Goal: Task Accomplishment & Management: Manage account settings

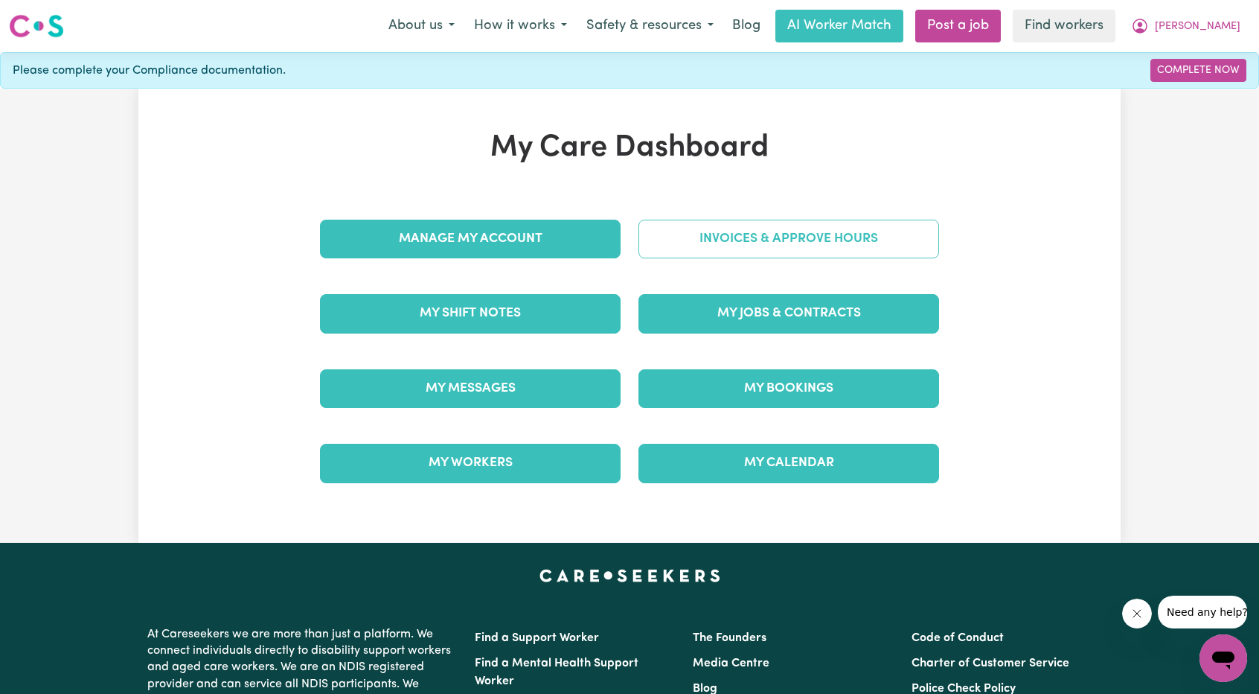
click at [780, 221] on link "Invoices & Approve Hours" at bounding box center [788, 239] width 301 height 39
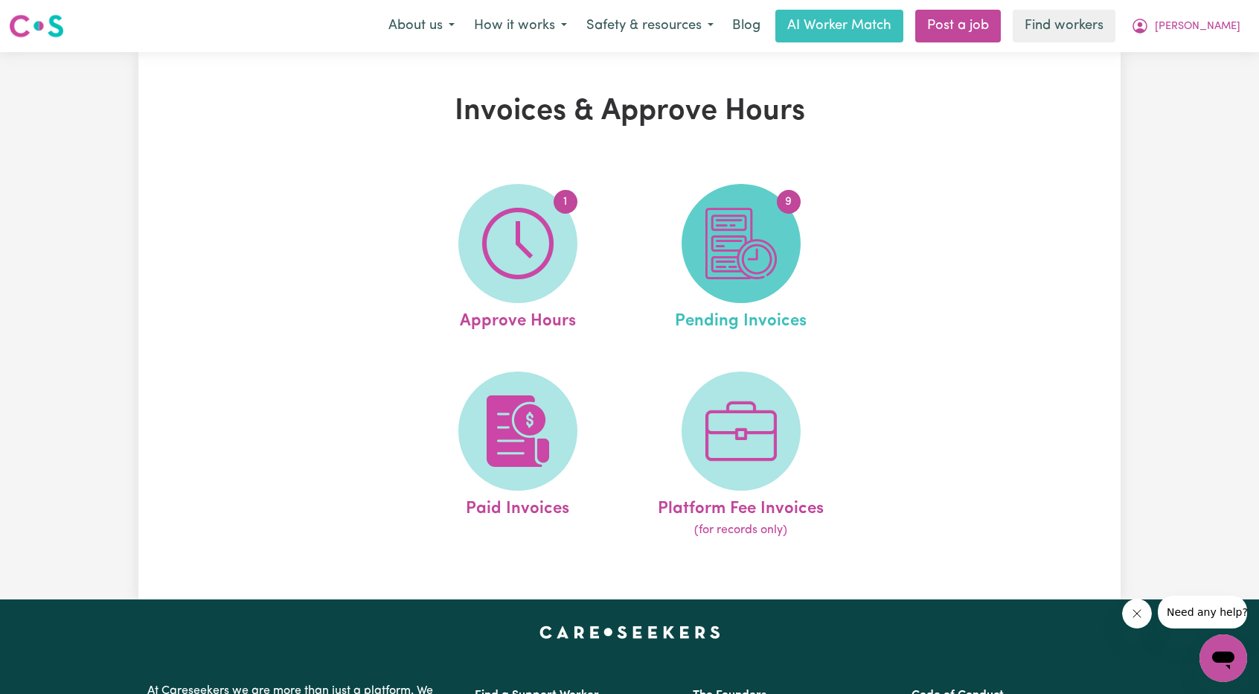
click at [734, 231] on img at bounding box center [740, 243] width 71 height 71
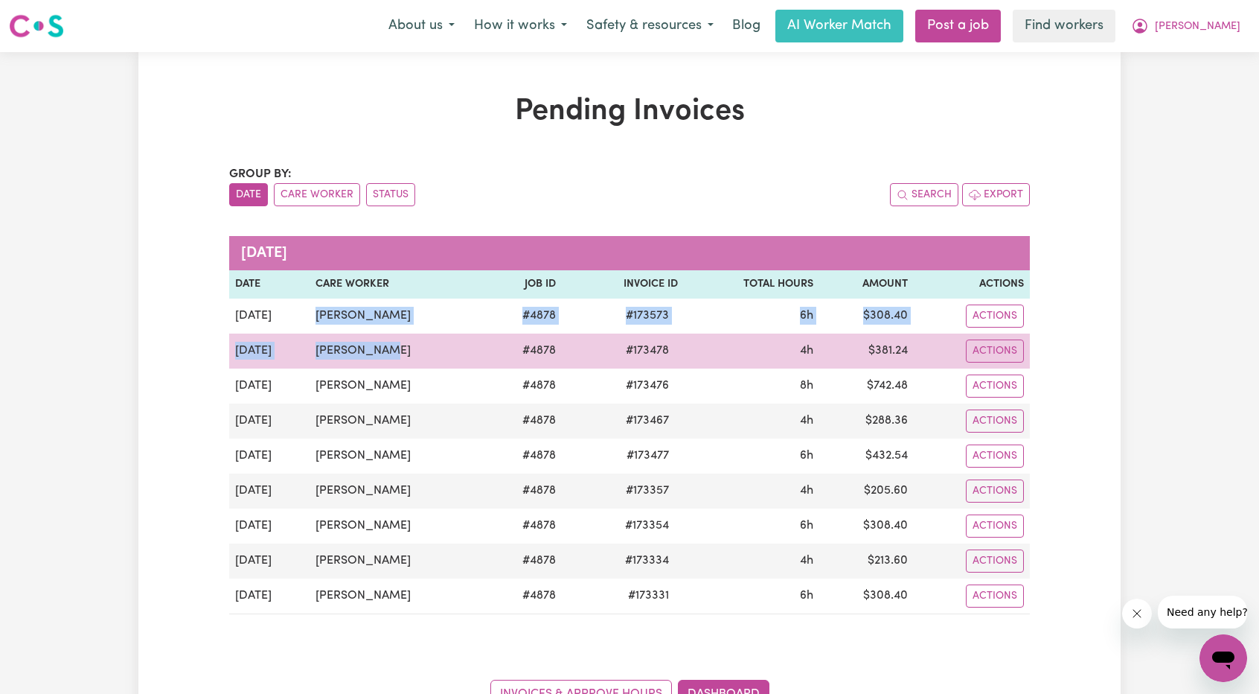
drag, startPoint x: 311, startPoint y: 310, endPoint x: 397, endPoint y: 350, distance: 94.9
click at [397, 350] on tbody "[DATE] [PERSON_NAME] # 4878 # 173573 6h $ 308.40 Actions [DATE] [PERSON_NAME] #…" at bounding box center [629, 456] width 801 height 316
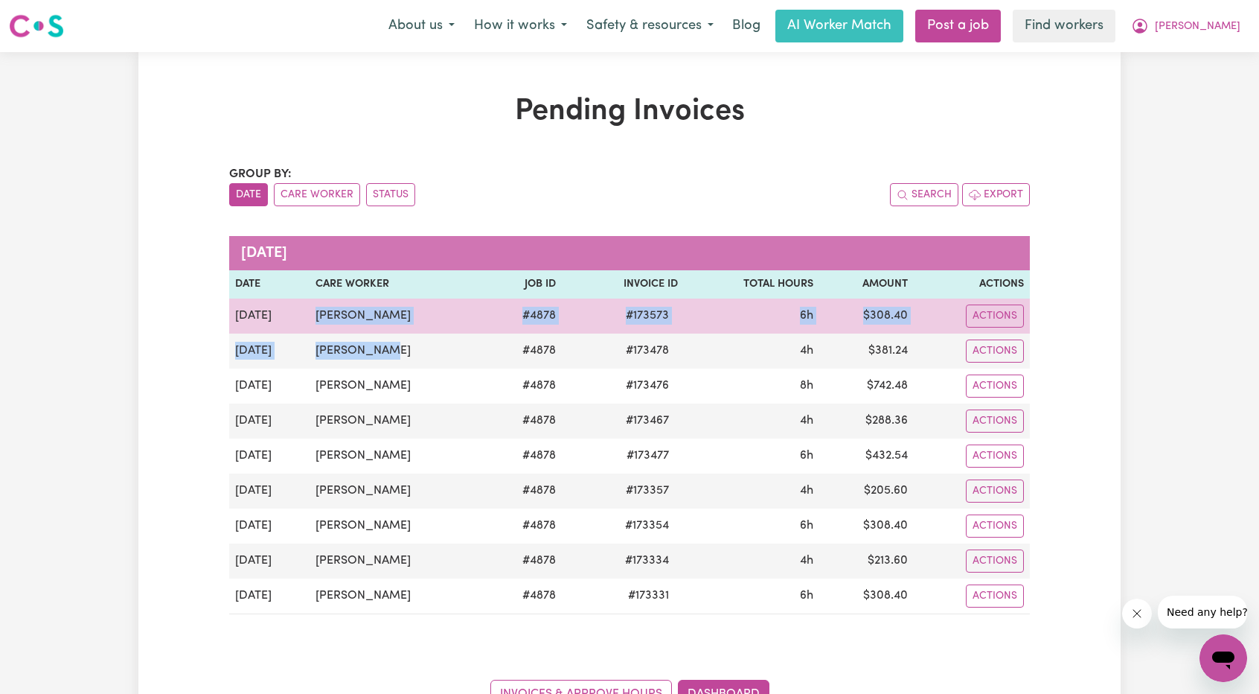
click at [310, 320] on td "[PERSON_NAME]" at bounding box center [398, 315] width 177 height 35
click at [311, 321] on td "[PERSON_NAME]" at bounding box center [398, 315] width 177 height 35
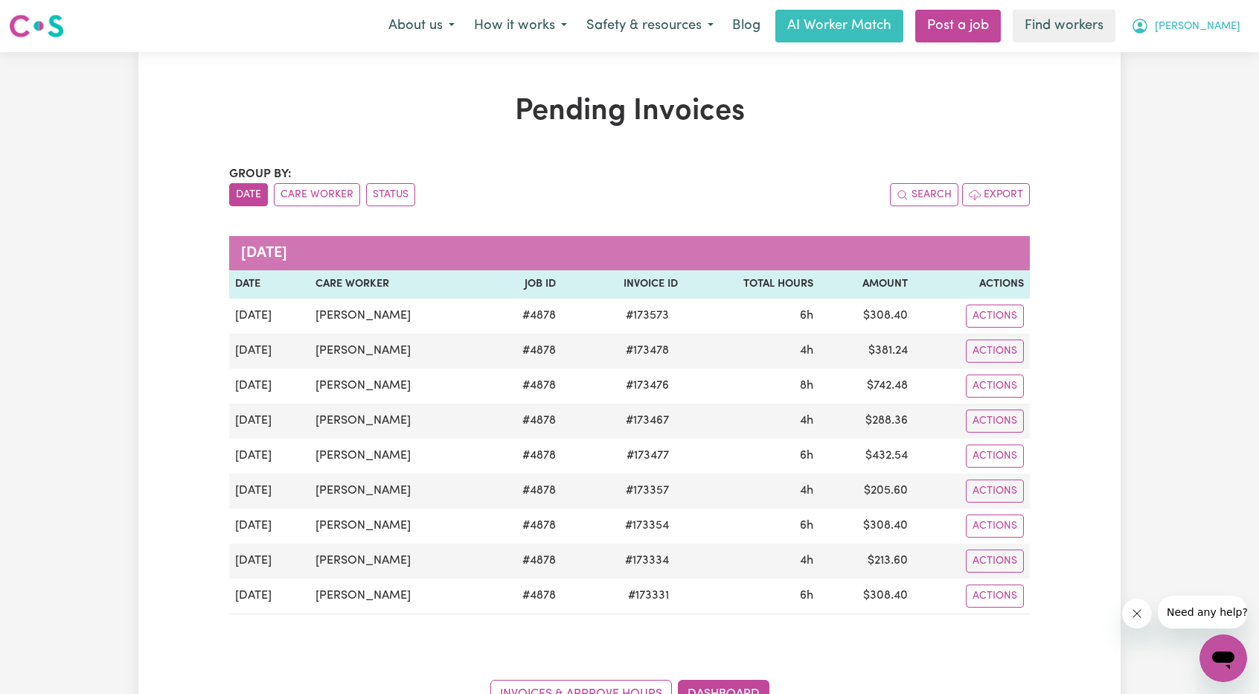
click at [1222, 29] on span "[PERSON_NAME]" at bounding box center [1198, 27] width 86 height 16
click at [1201, 48] on link "My Dashboard" at bounding box center [1191, 58] width 118 height 28
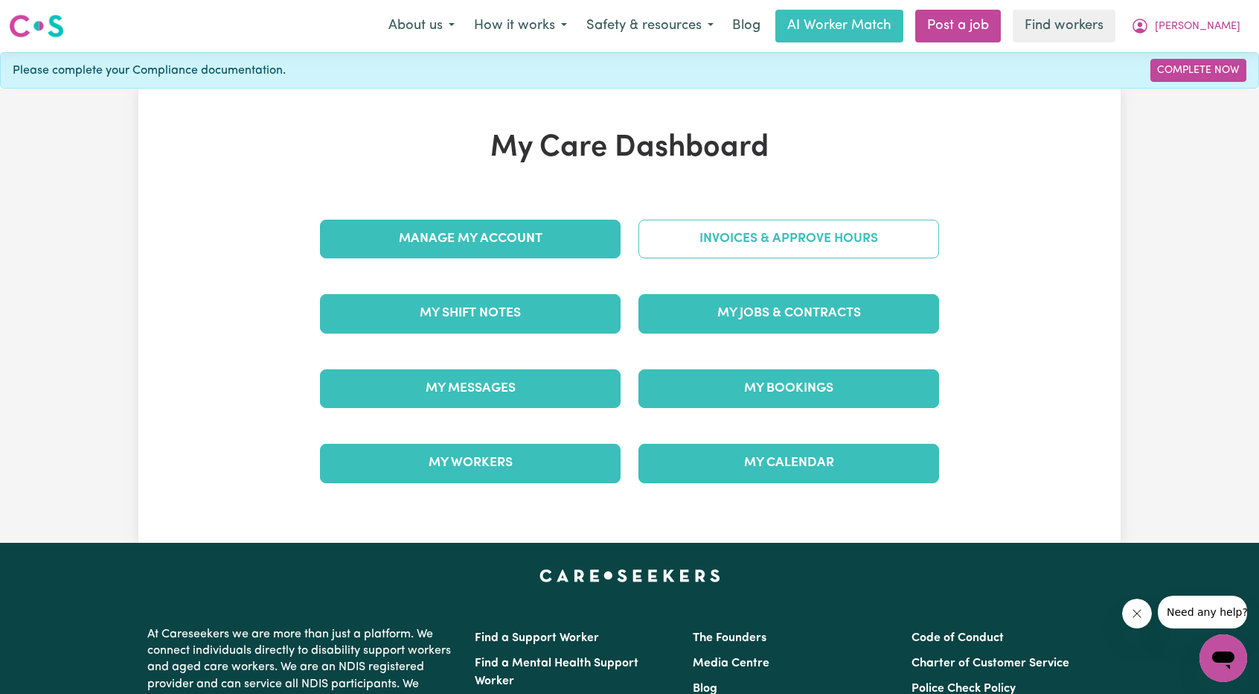
click at [822, 248] on link "Invoices & Approve Hours" at bounding box center [788, 239] width 301 height 39
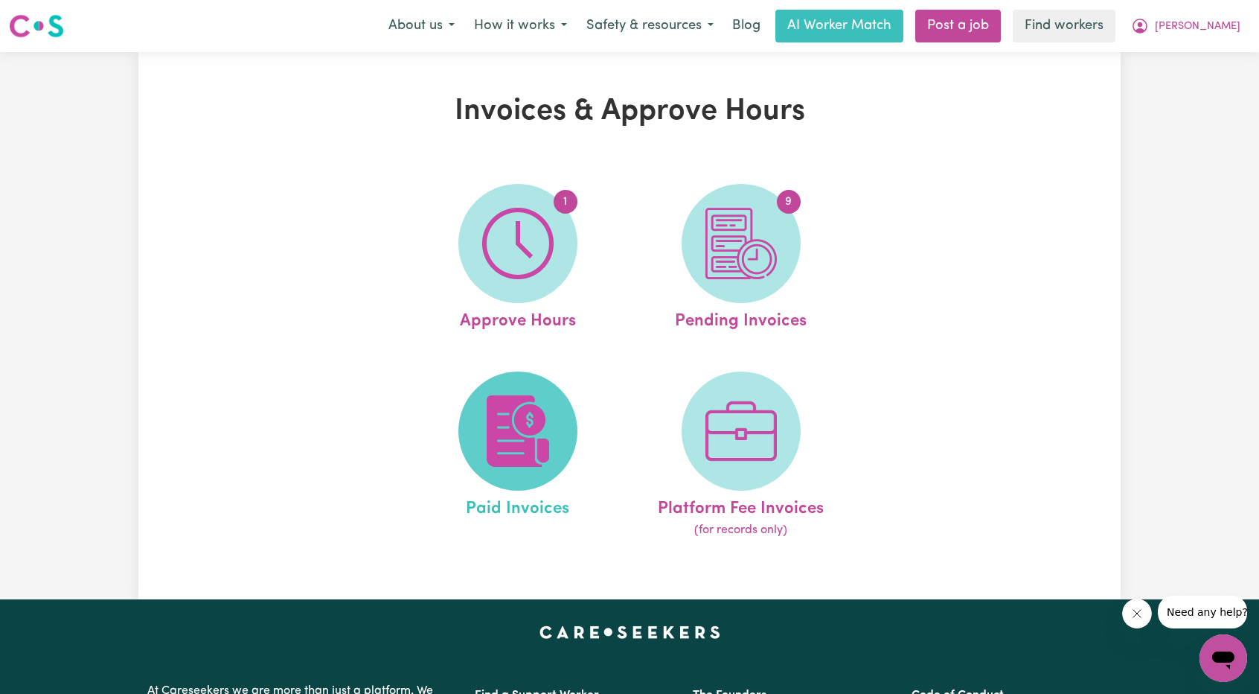
click at [546, 399] on img at bounding box center [517, 430] width 71 height 71
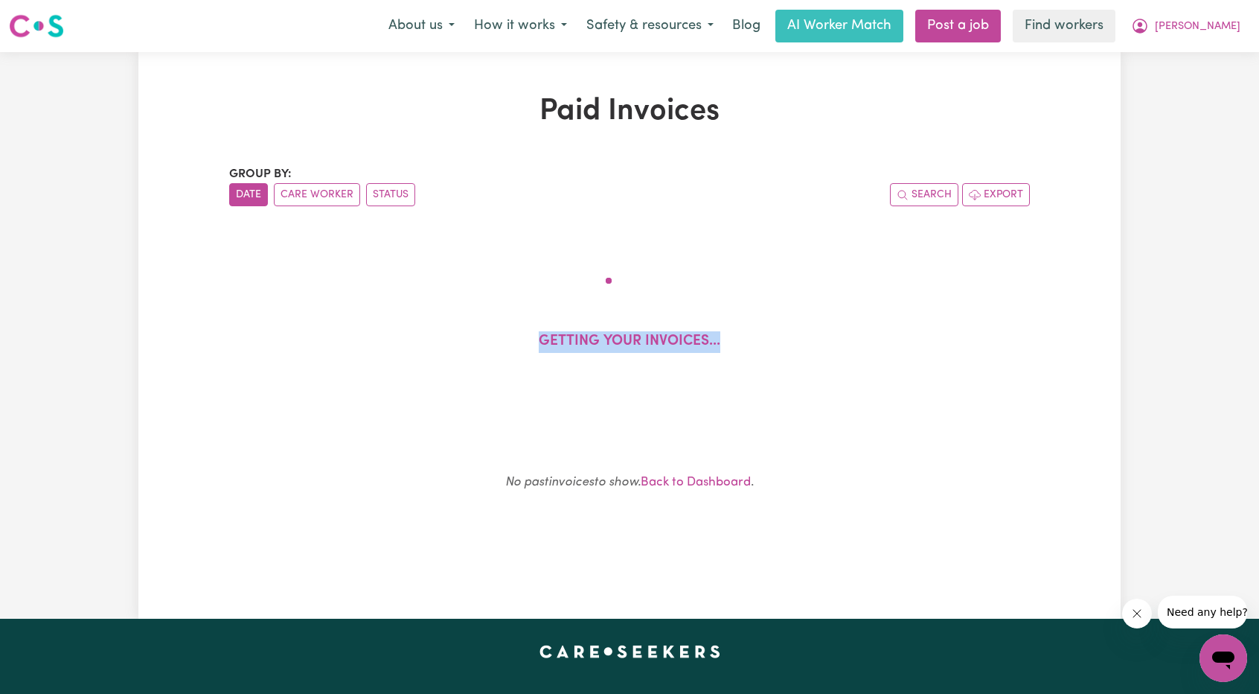
drag, startPoint x: 540, startPoint y: 295, endPoint x: 791, endPoint y: 407, distance: 274.5
click at [782, 400] on div "Group by: Date Care Worker Status Search Export Getting your invoices... No pas…" at bounding box center [629, 353] width 801 height 376
click at [793, 407] on div "Group by: Date Care Worker Status Search Export Getting your invoices... No pas…" at bounding box center [629, 353] width 801 height 376
drag, startPoint x: 848, startPoint y: 487, endPoint x: 551, endPoint y: 300, distance: 350.8
click at [551, 300] on div "Group by: Date Care Worker Status Search Export Getting your invoices... No pas…" at bounding box center [629, 353] width 801 height 376
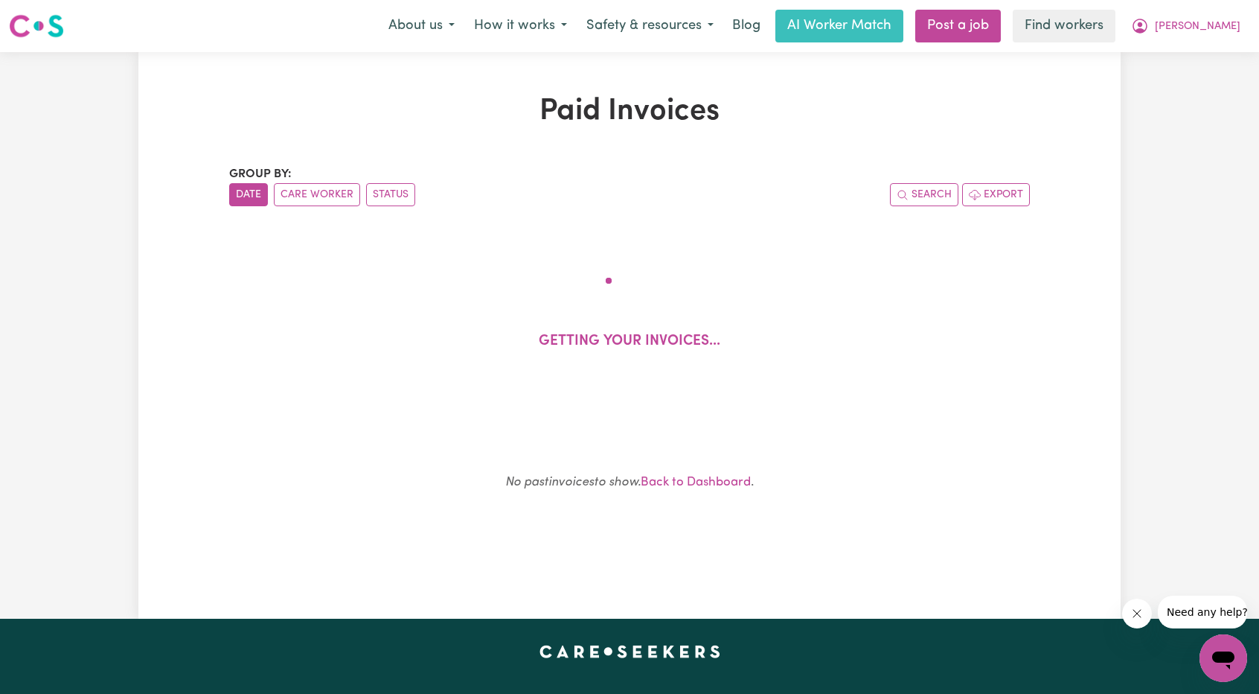
click at [400, 279] on div "Getting your invoices..." at bounding box center [629, 321] width 729 height 159
drag, startPoint x: 410, startPoint y: 286, endPoint x: 815, endPoint y: 447, distance: 435.6
click at [815, 447] on div "Group by: Date Care Worker Status Search Export Getting your invoices... No pas…" at bounding box center [629, 353] width 801 height 376
click at [815, 448] on div "No past invoices to show. Back to Dashboard ." at bounding box center [629, 488] width 765 height 105
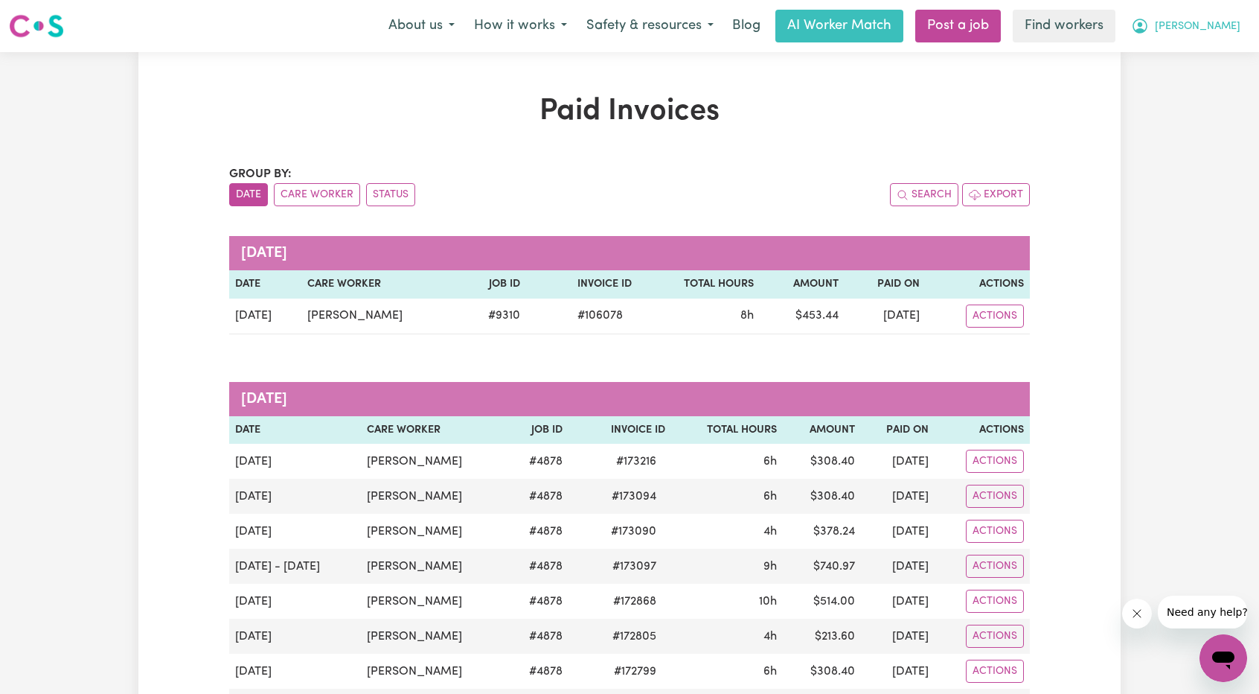
click at [1218, 15] on button "[PERSON_NAME]" at bounding box center [1185, 25] width 129 height 31
click at [1195, 54] on link "My Dashboard" at bounding box center [1191, 58] width 118 height 28
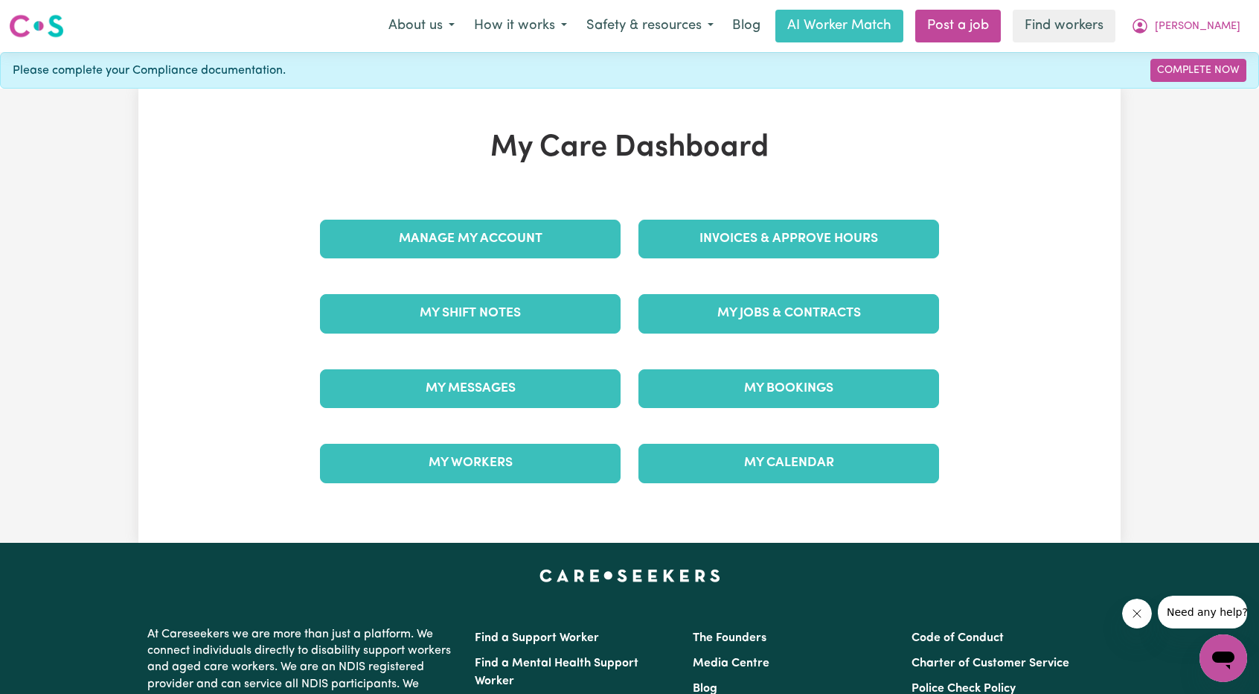
click at [784, 266] on div "Invoices & Approve Hours" at bounding box center [789, 239] width 318 height 74
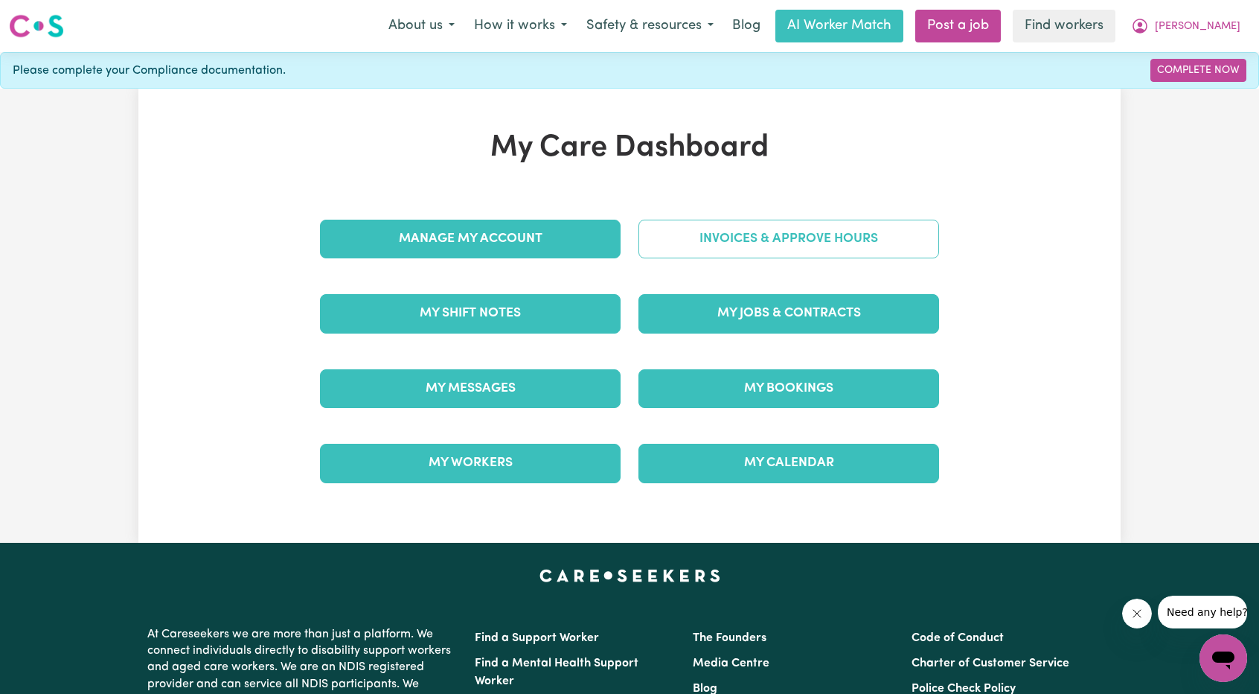
click at [795, 249] on link "Invoices & Approve Hours" at bounding box center [788, 239] width 301 height 39
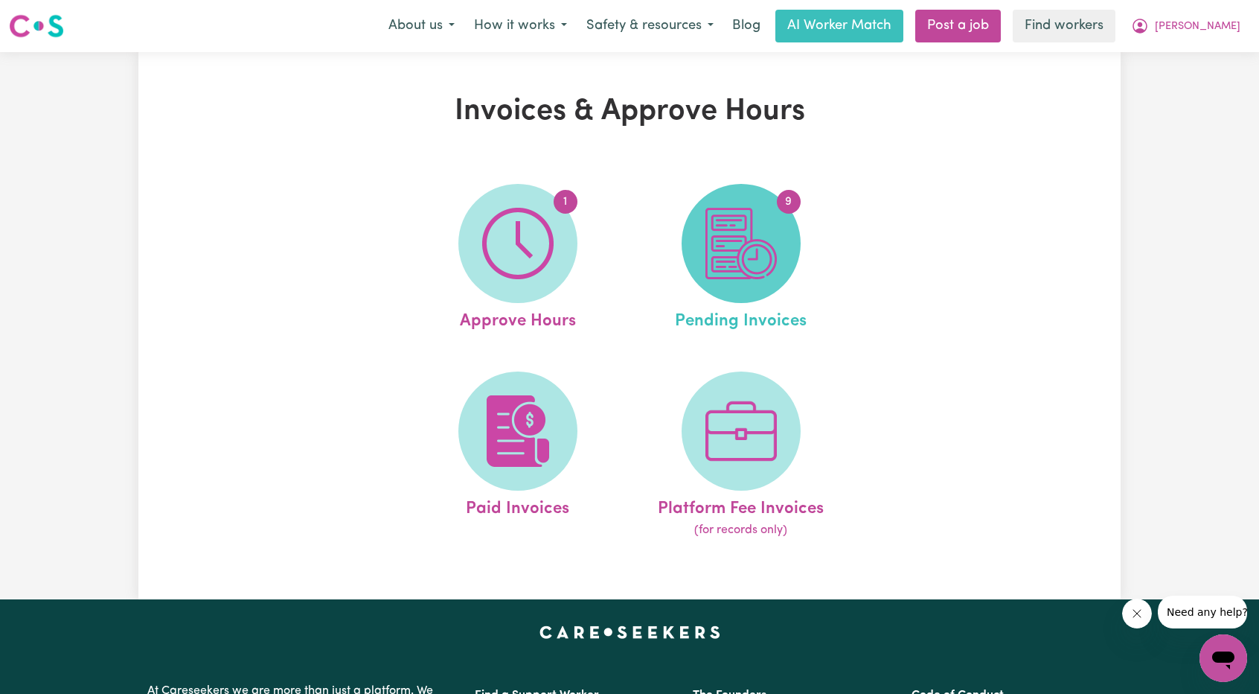
click at [768, 255] on img at bounding box center [740, 243] width 71 height 71
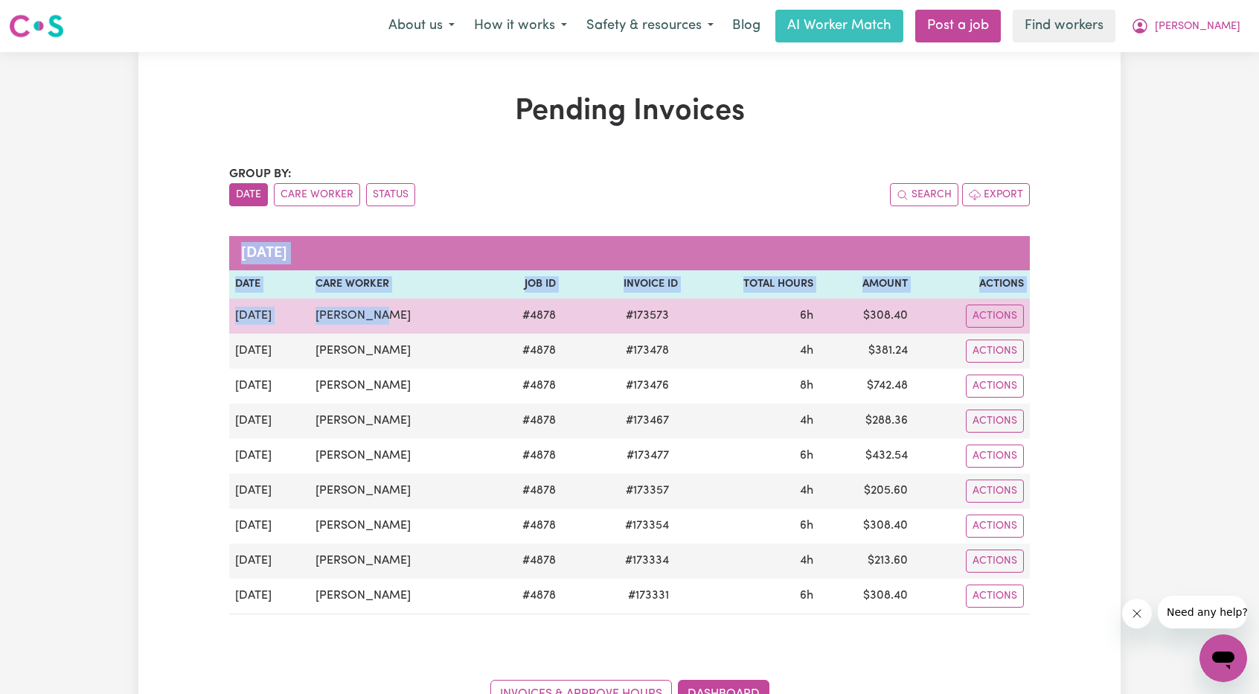
drag, startPoint x: 933, startPoint y: 578, endPoint x: 374, endPoint y: 319, distance: 616.6
click at [374, 319] on tbody "[DATE] [PERSON_NAME] # 4878 # 173573 6h $ 308.40 Actions [DATE] [PERSON_NAME] #…" at bounding box center [629, 456] width 801 height 316
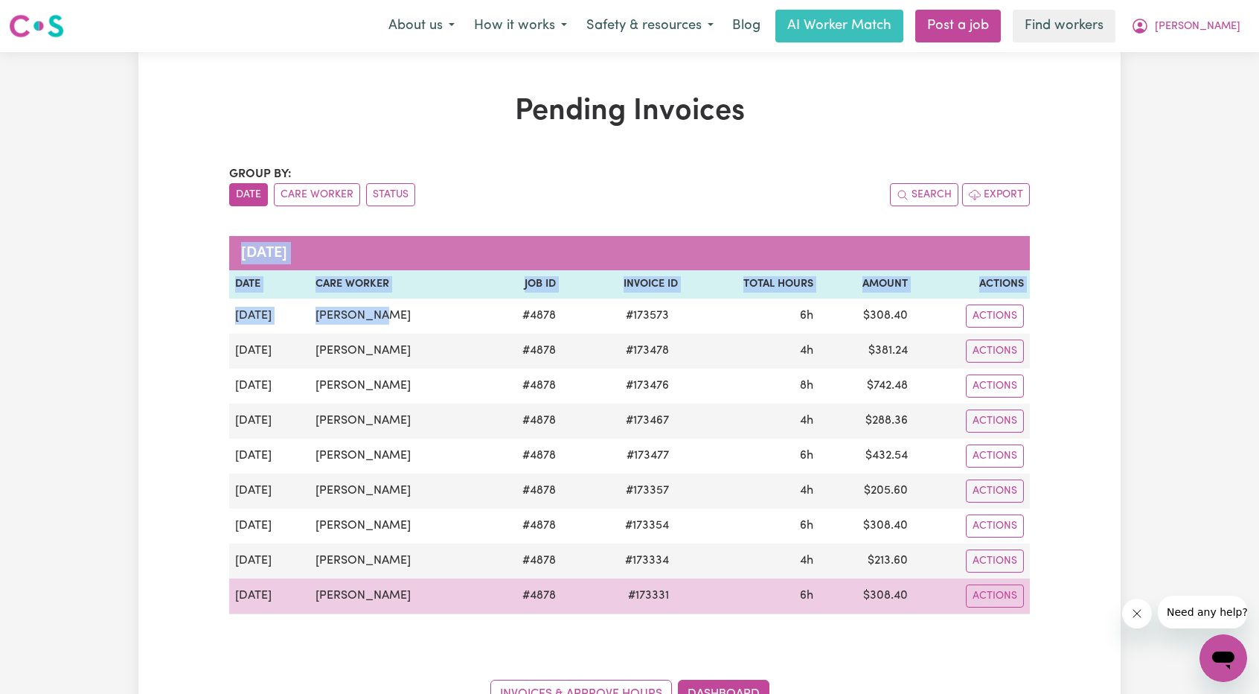
click at [863, 578] on td "$ 308.40" at bounding box center [866, 596] width 95 height 36
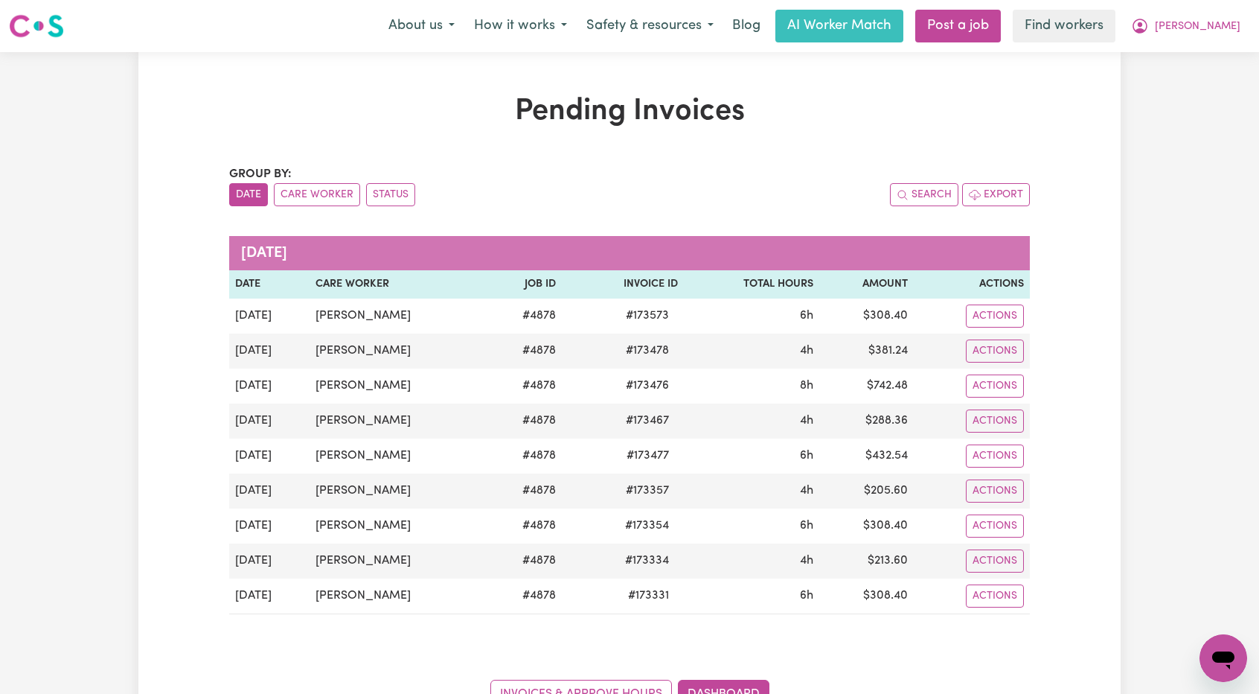
click at [1197, 47] on nav "Menu About us How it works Safety & resources Blog AI Worker Match Post a job F…" at bounding box center [629, 26] width 1259 height 52
click at [1149, 34] on icon "My Account" at bounding box center [1140, 26] width 18 height 18
click at [1190, 61] on link "My Dashboard" at bounding box center [1191, 58] width 118 height 28
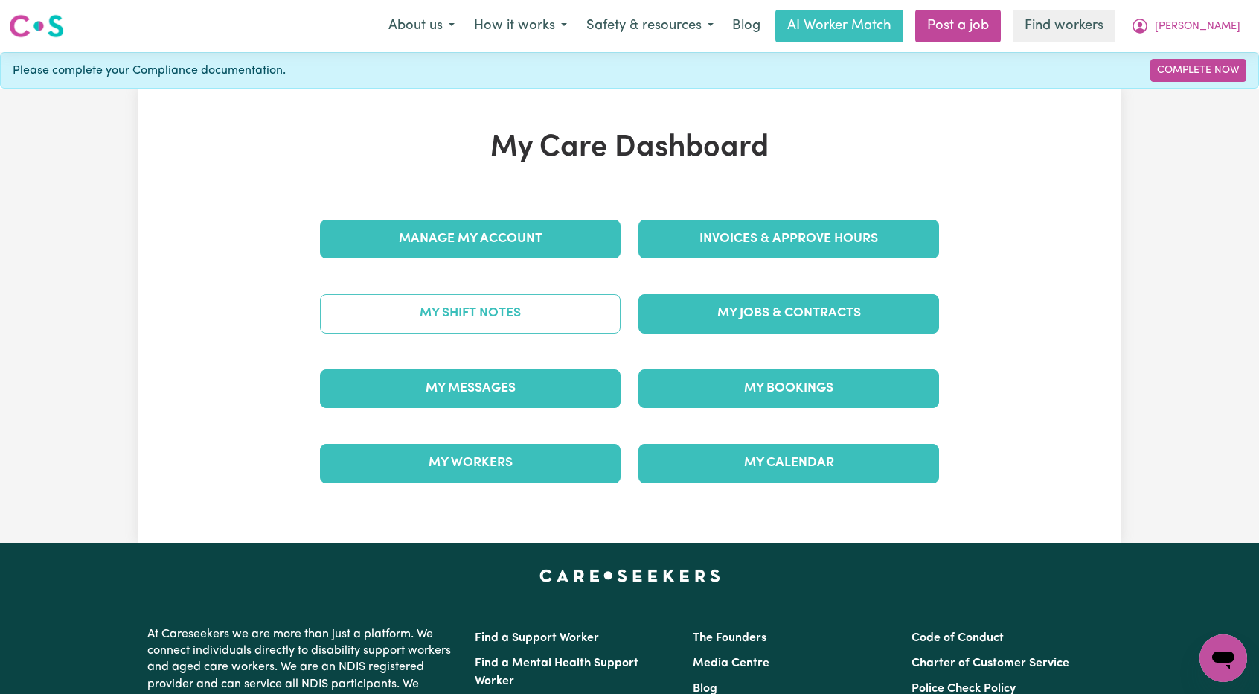
click at [528, 329] on link "My Shift Notes" at bounding box center [470, 313] width 301 height 39
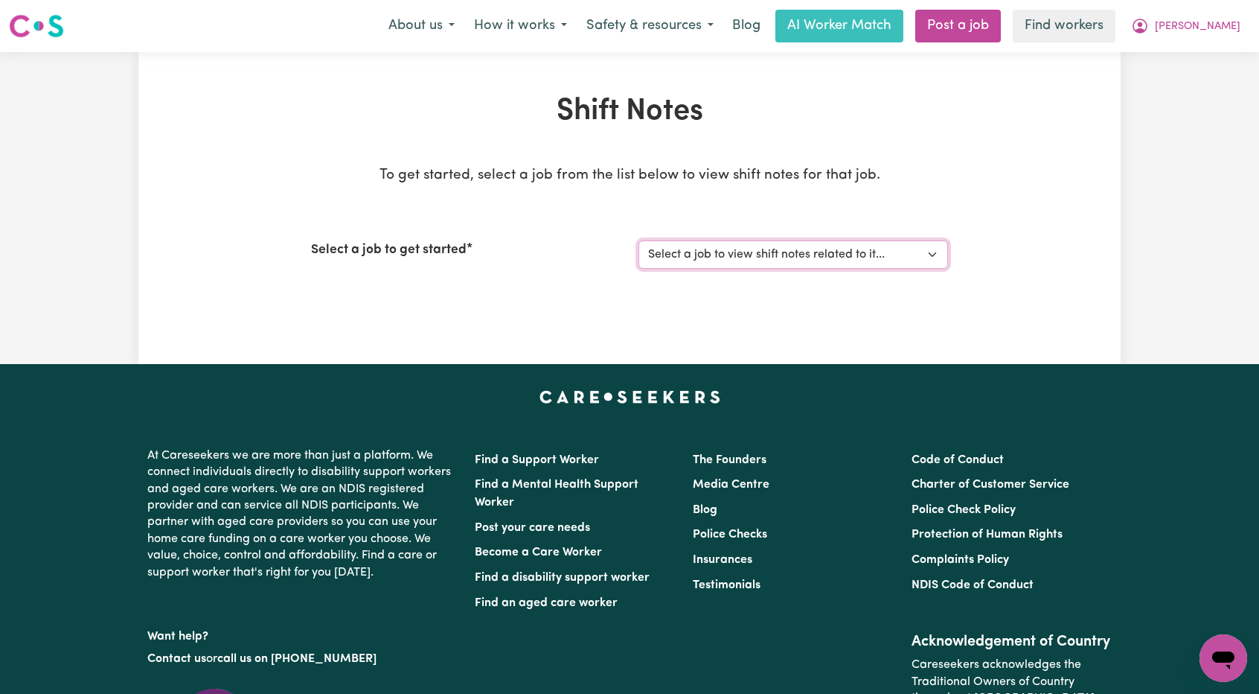
click at [737, 257] on select "Select a job to view shift notes related to it... Disability Support Team Leade…" at bounding box center [793, 254] width 310 height 28
click at [638, 240] on select "Select a job to view shift notes related to it... Disability Support Team Leade…" at bounding box center [793, 254] width 310 height 28
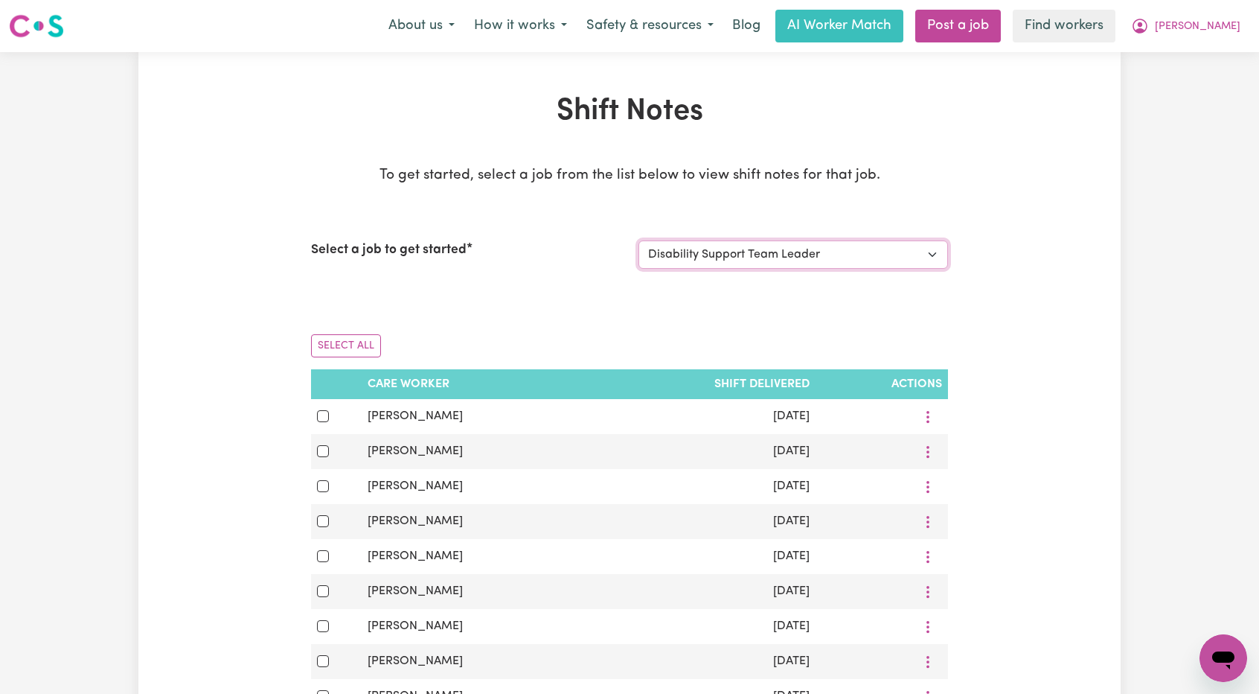
click at [761, 249] on select "Select a job to view shift notes related to it... Disability Support Team Leade…" at bounding box center [793, 254] width 310 height 28
click at [638, 240] on select "Select a job to view shift notes related to it... Disability Support Team Leade…" at bounding box center [793, 254] width 310 height 28
click at [749, 257] on select "Select a job to view shift notes related to it... Disability Support Team Leade…" at bounding box center [793, 254] width 310 height 28
select select "4878"
click at [638, 240] on select "Select a job to view shift notes related to it... Disability Support Team Leade…" at bounding box center [793, 254] width 310 height 28
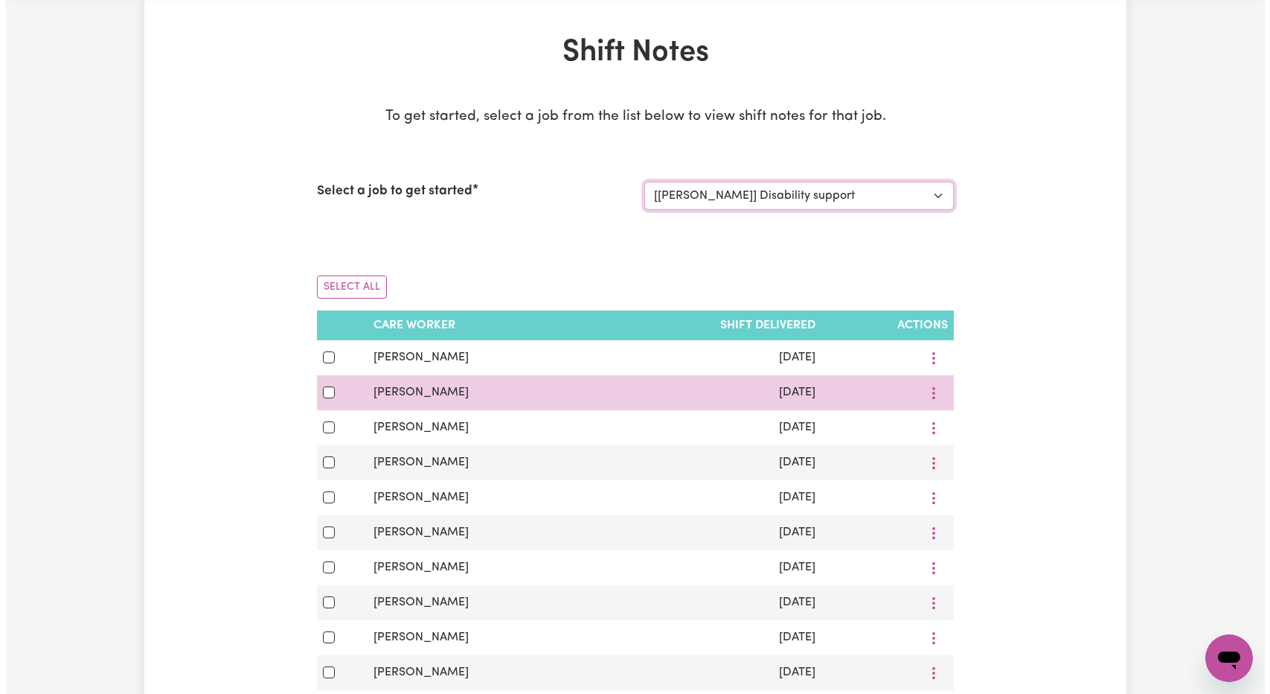
scroll to position [149, 0]
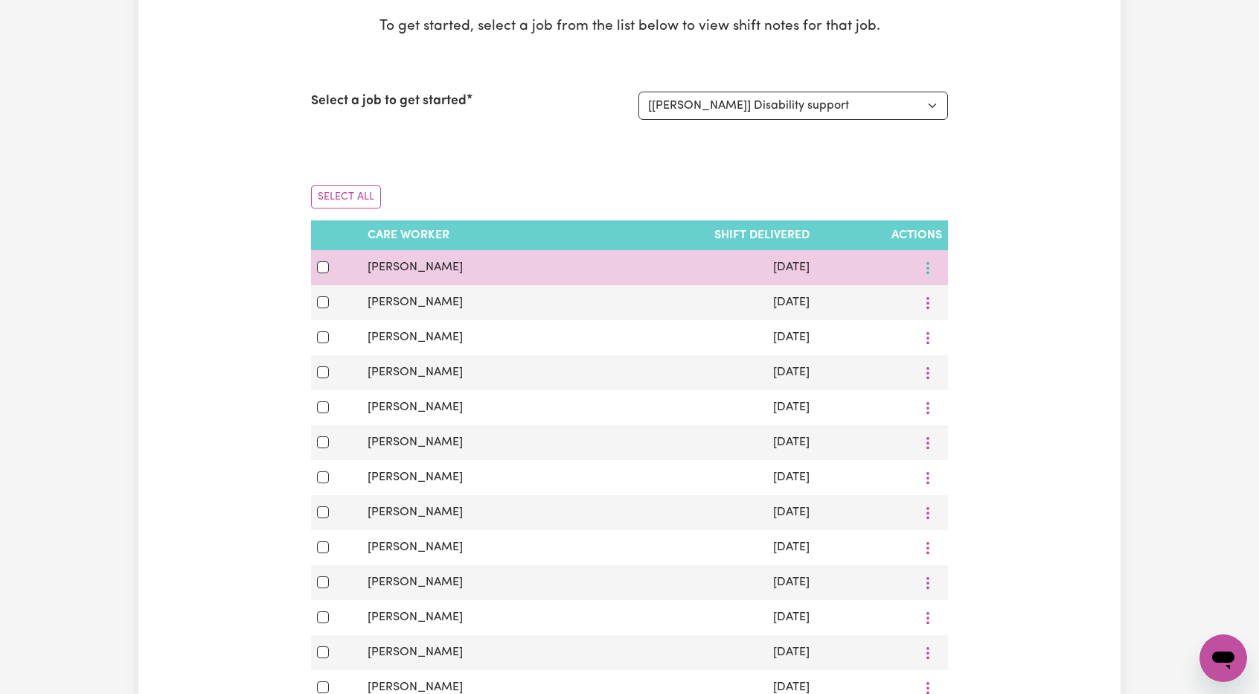
click at [924, 272] on icon "More options" at bounding box center [927, 267] width 15 height 15
click at [947, 300] on span "View Shift Note" at bounding box center [978, 302] width 81 height 12
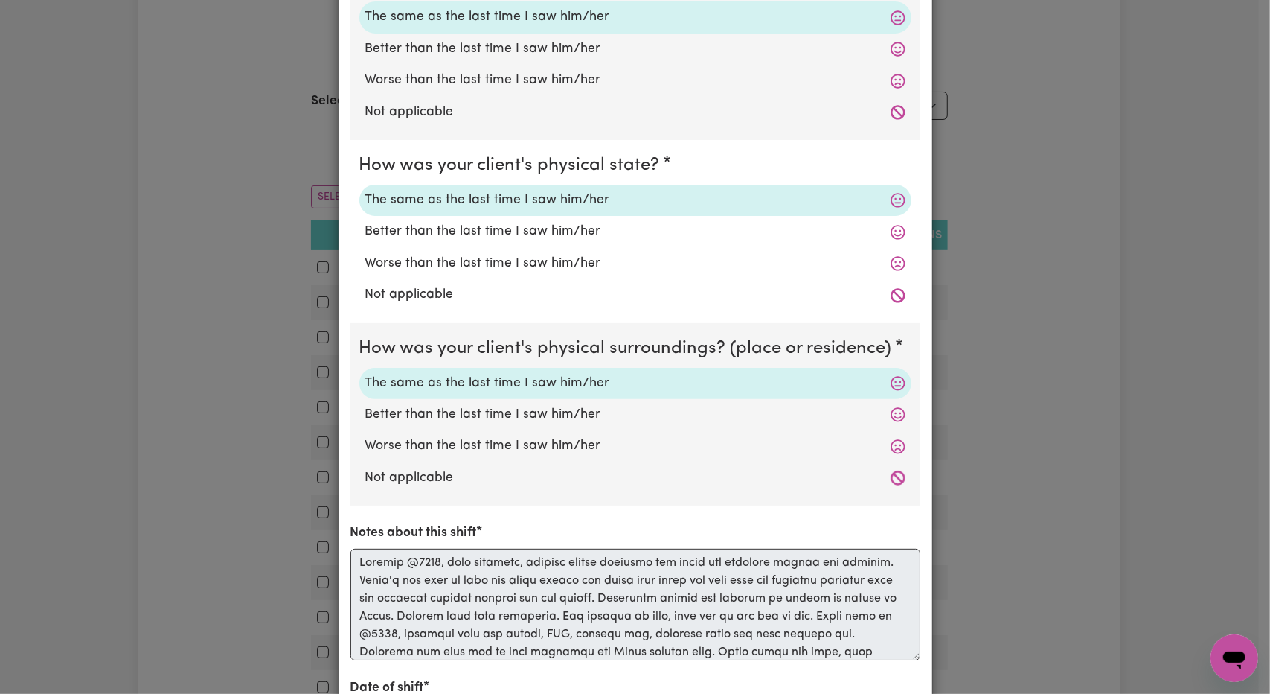
scroll to position [0, 0]
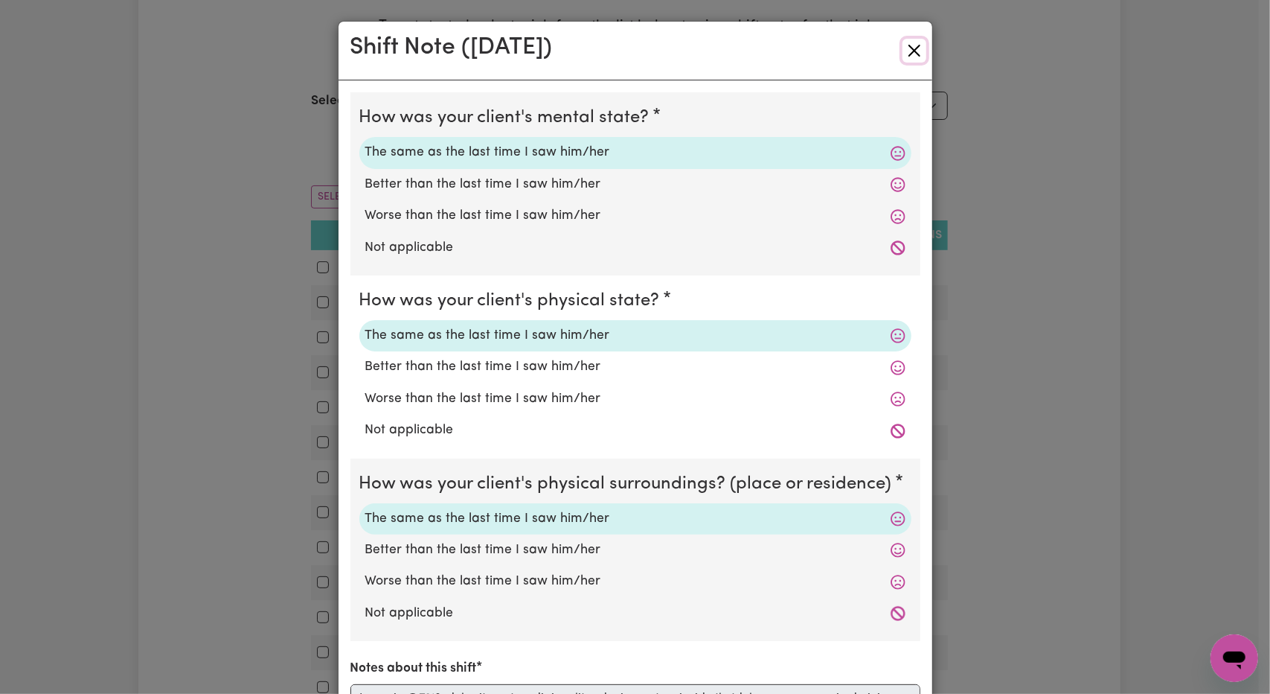
click at [910, 54] on button "Close" at bounding box center [915, 51] width 24 height 24
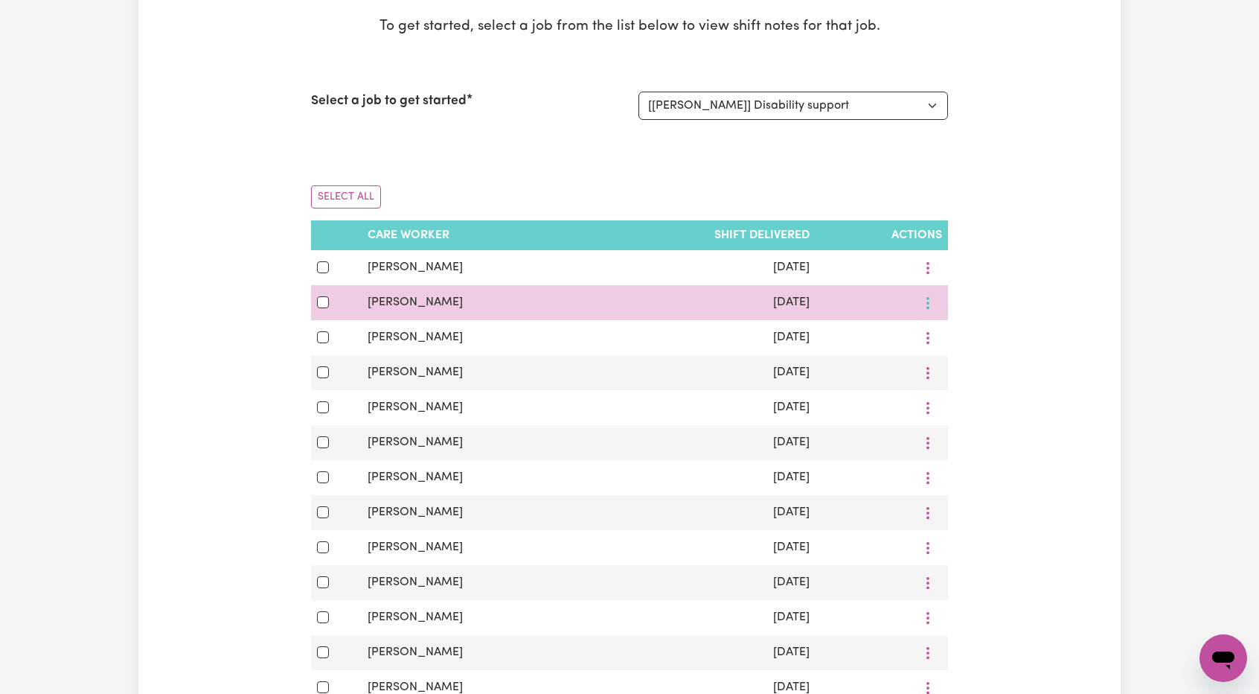
click at [936, 303] on button "More options" at bounding box center [928, 302] width 28 height 23
click at [952, 331] on span "View Shift Note" at bounding box center [978, 337] width 81 height 12
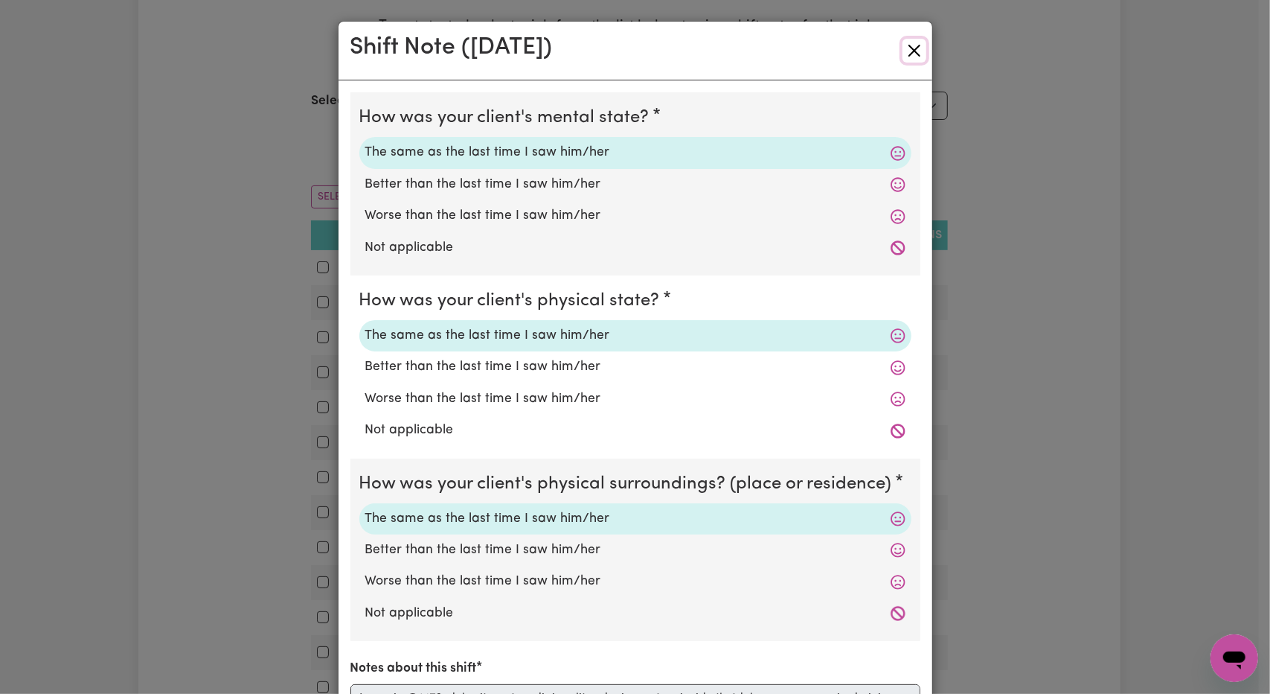
click at [906, 48] on button "Close" at bounding box center [915, 51] width 24 height 24
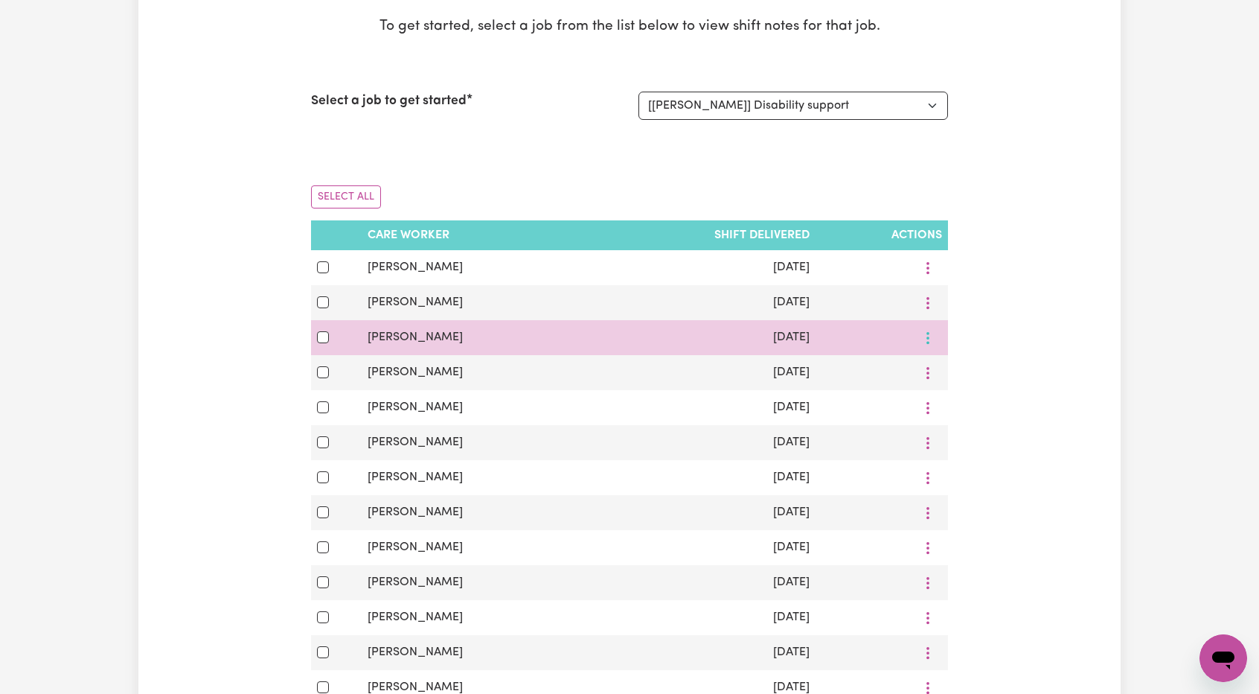
click at [926, 340] on button "More options" at bounding box center [928, 337] width 28 height 23
click at [945, 367] on span "View Shift Note" at bounding box center [978, 372] width 81 height 12
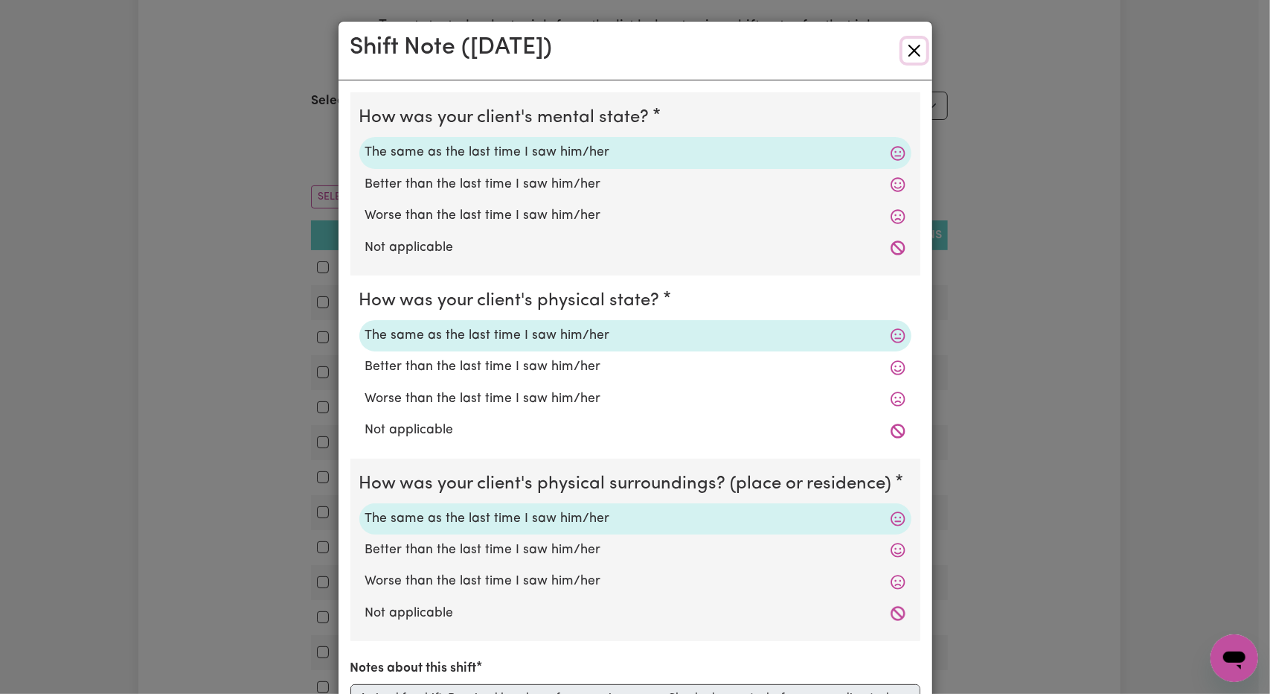
click at [917, 47] on button "Close" at bounding box center [915, 51] width 24 height 24
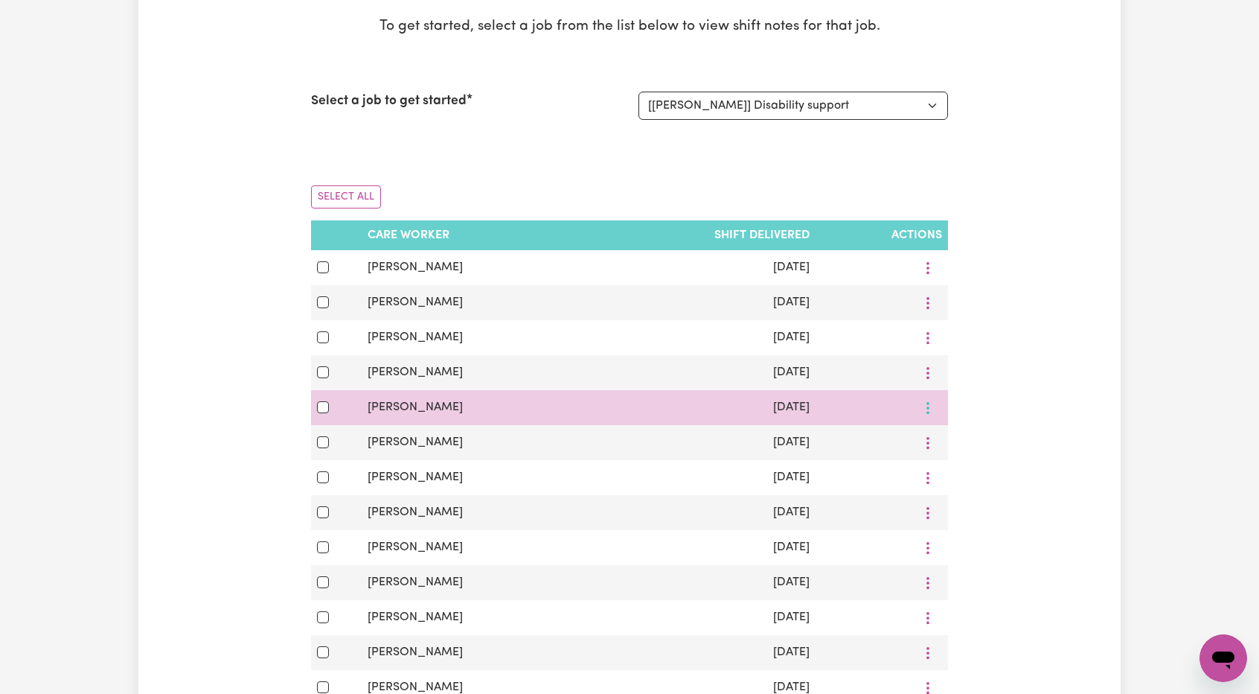
click at [932, 412] on icon "More options" at bounding box center [927, 407] width 15 height 15
click at [942, 450] on link "View Shift Note" at bounding box center [969, 442] width 123 height 30
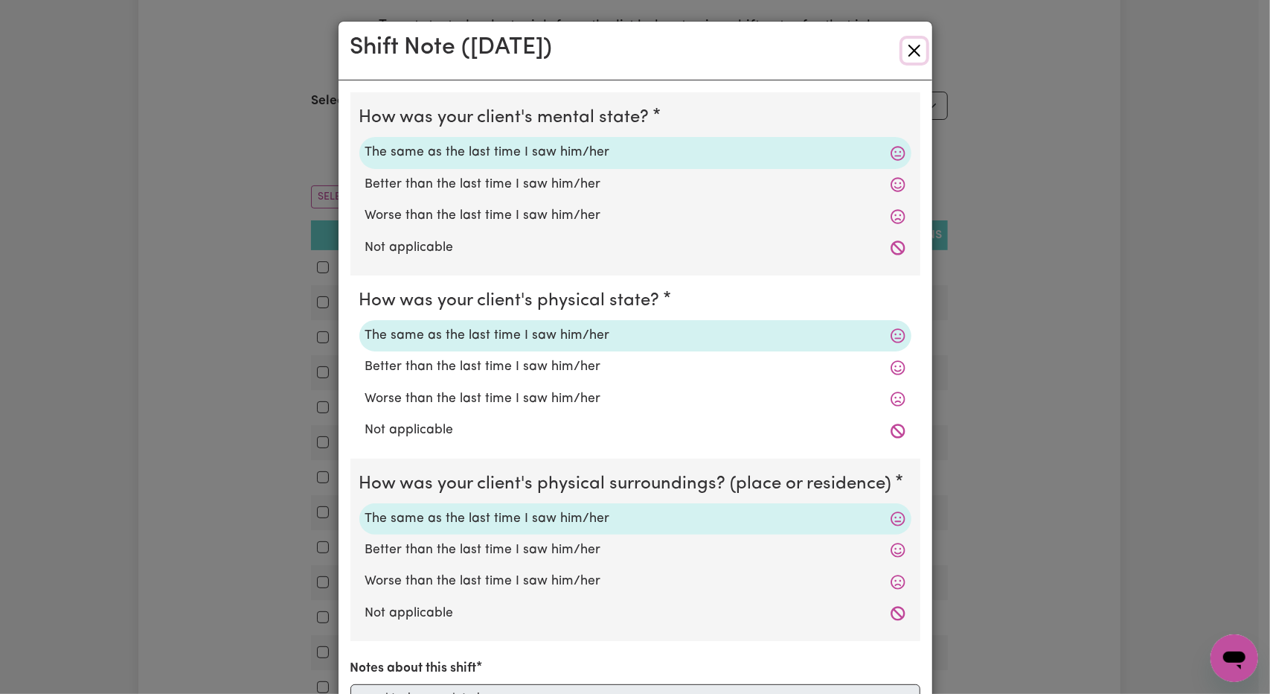
click at [905, 57] on button "Close" at bounding box center [915, 51] width 24 height 24
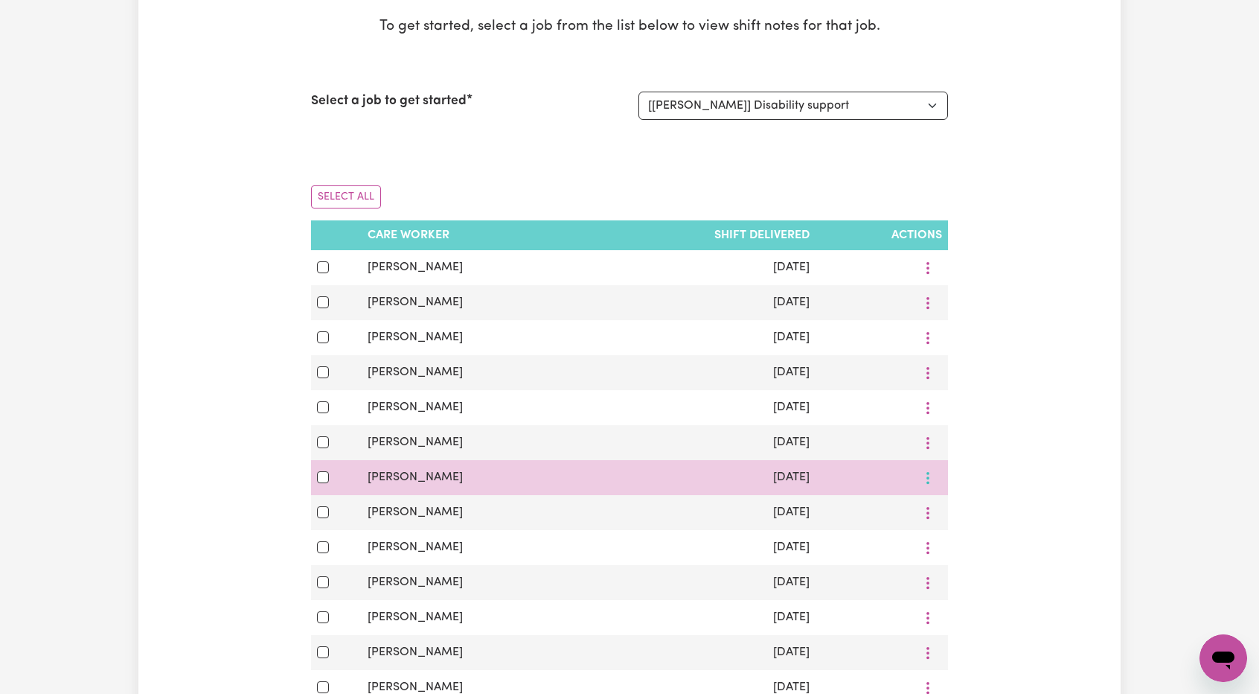
click at [926, 476] on button "More options" at bounding box center [928, 477] width 28 height 23
click at [932, 502] on link "View Shift Note" at bounding box center [969, 512] width 123 height 30
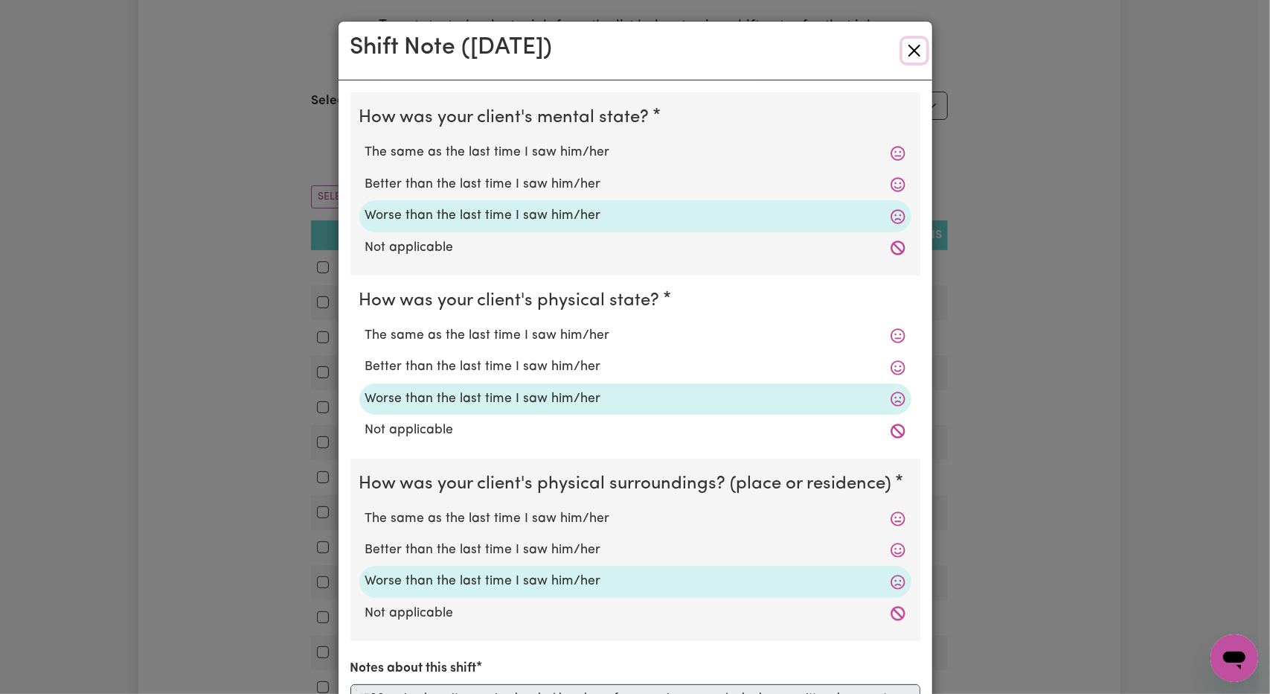
click at [909, 53] on button "Close" at bounding box center [915, 51] width 24 height 24
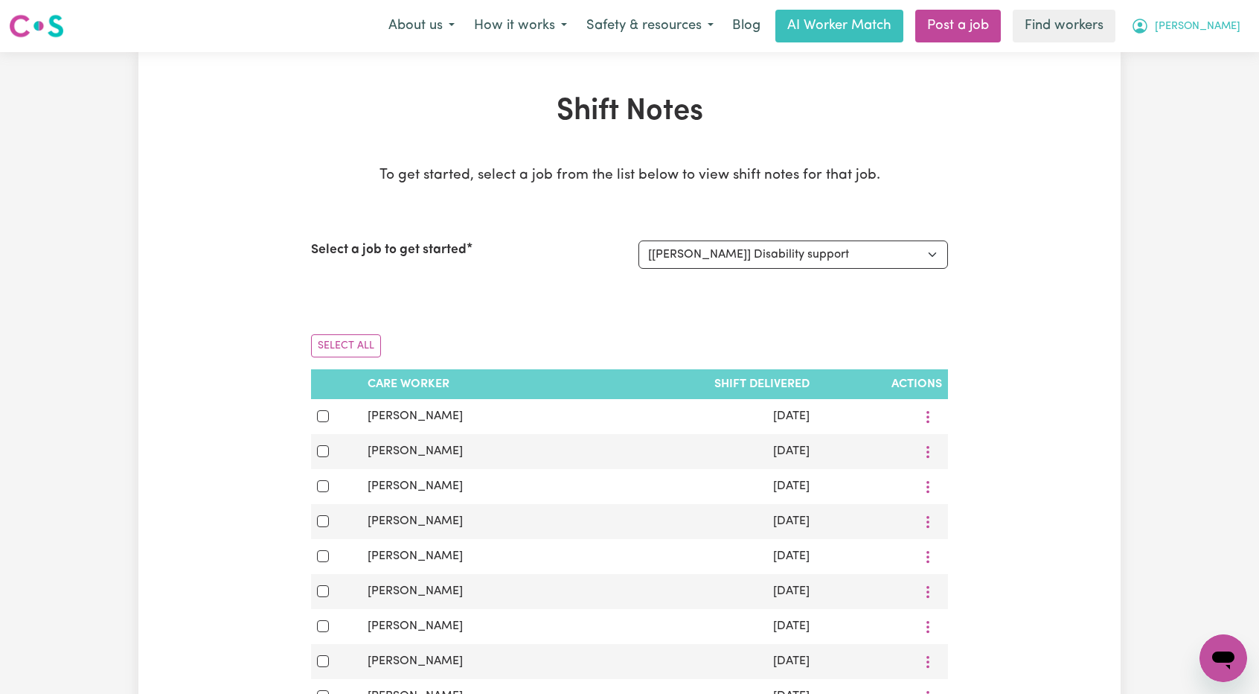
click at [1217, 22] on span "[PERSON_NAME]" at bounding box center [1198, 27] width 86 height 16
click at [1204, 63] on link "My Dashboard" at bounding box center [1191, 58] width 118 height 28
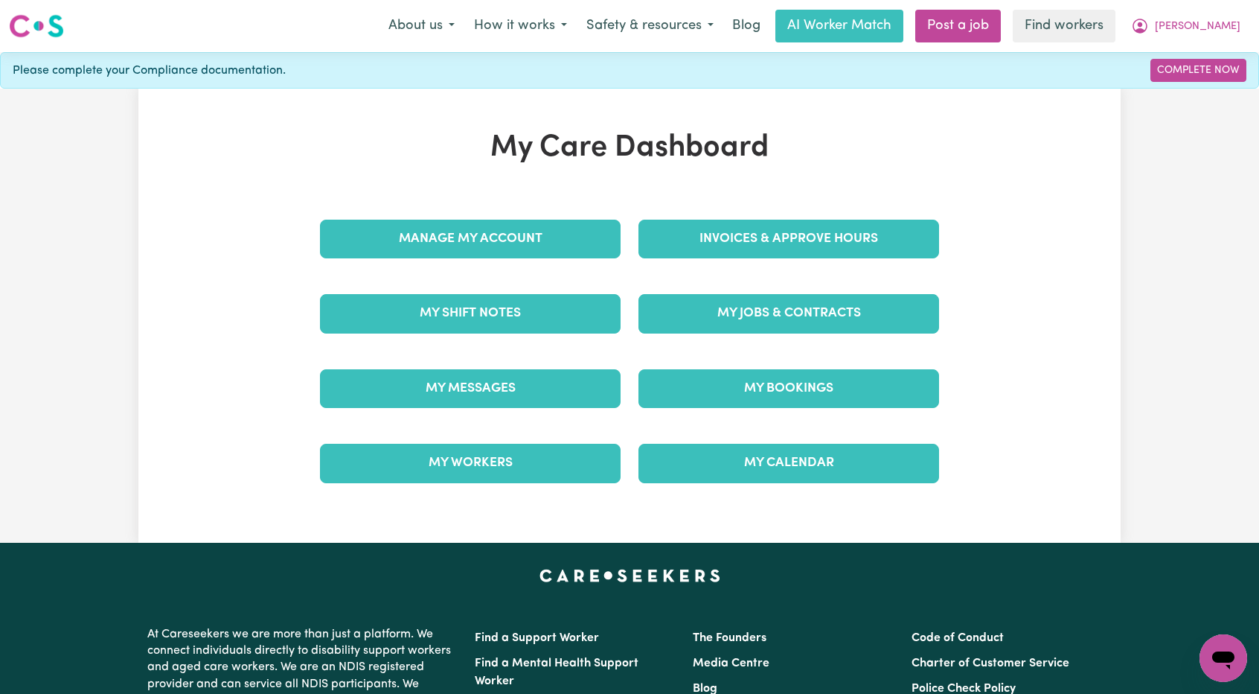
click at [727, 261] on div "Invoices & Approve Hours" at bounding box center [789, 239] width 318 height 74
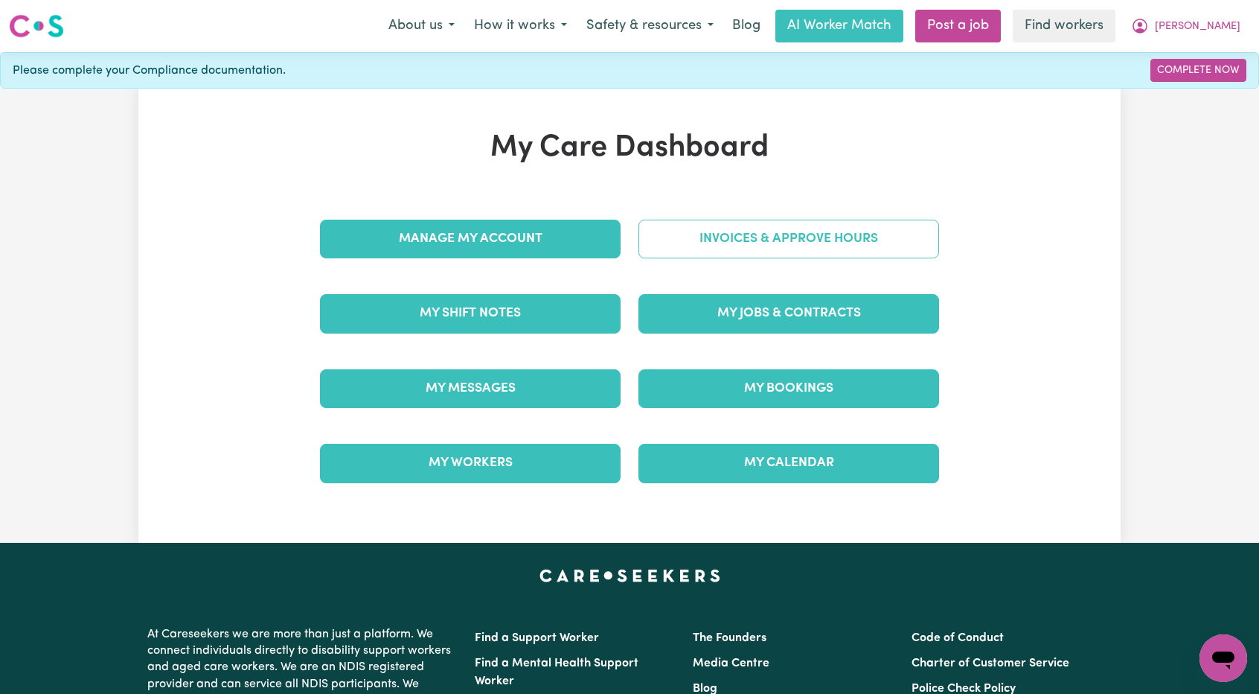
click at [737, 245] on link "Invoices & Approve Hours" at bounding box center [788, 239] width 301 height 39
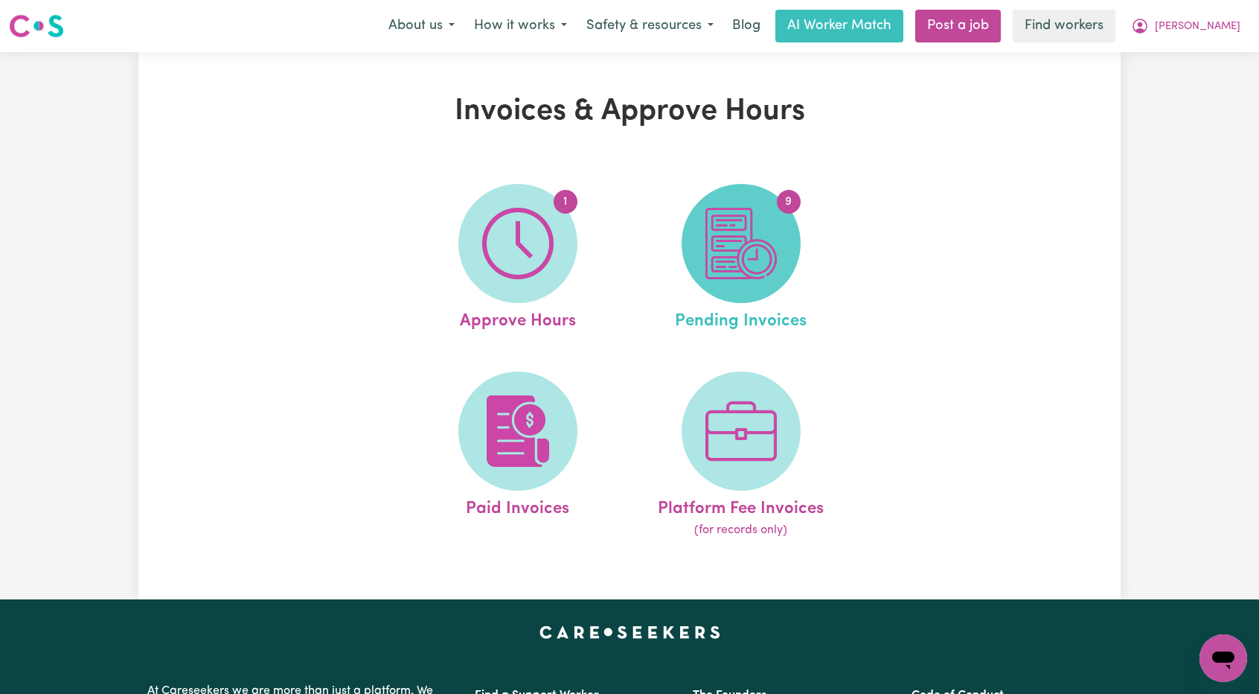
click at [738, 242] on img at bounding box center [740, 243] width 71 height 71
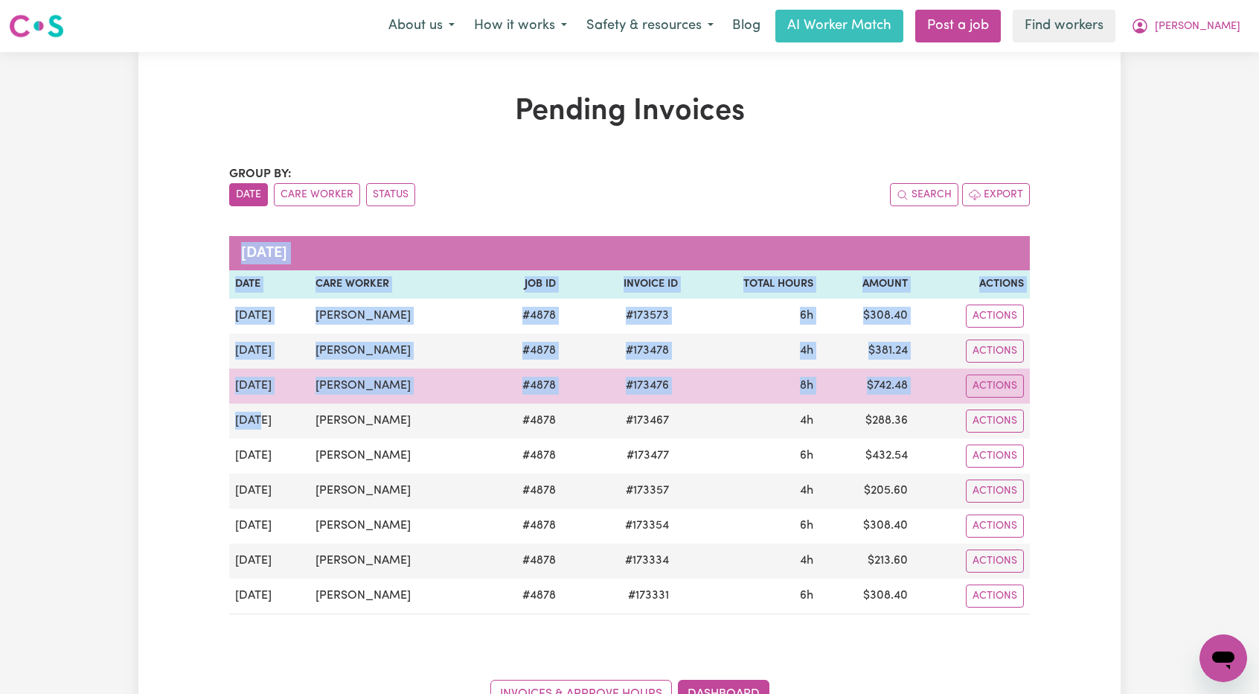
drag, startPoint x: 926, startPoint y: 584, endPoint x: 255, endPoint y: 396, distance: 697.1
click at [257, 403] on tbody "[DATE] [PERSON_NAME] # 4878 # 173573 6h $ 308.40 Actions [DATE] [PERSON_NAME] #…" at bounding box center [629, 456] width 801 height 316
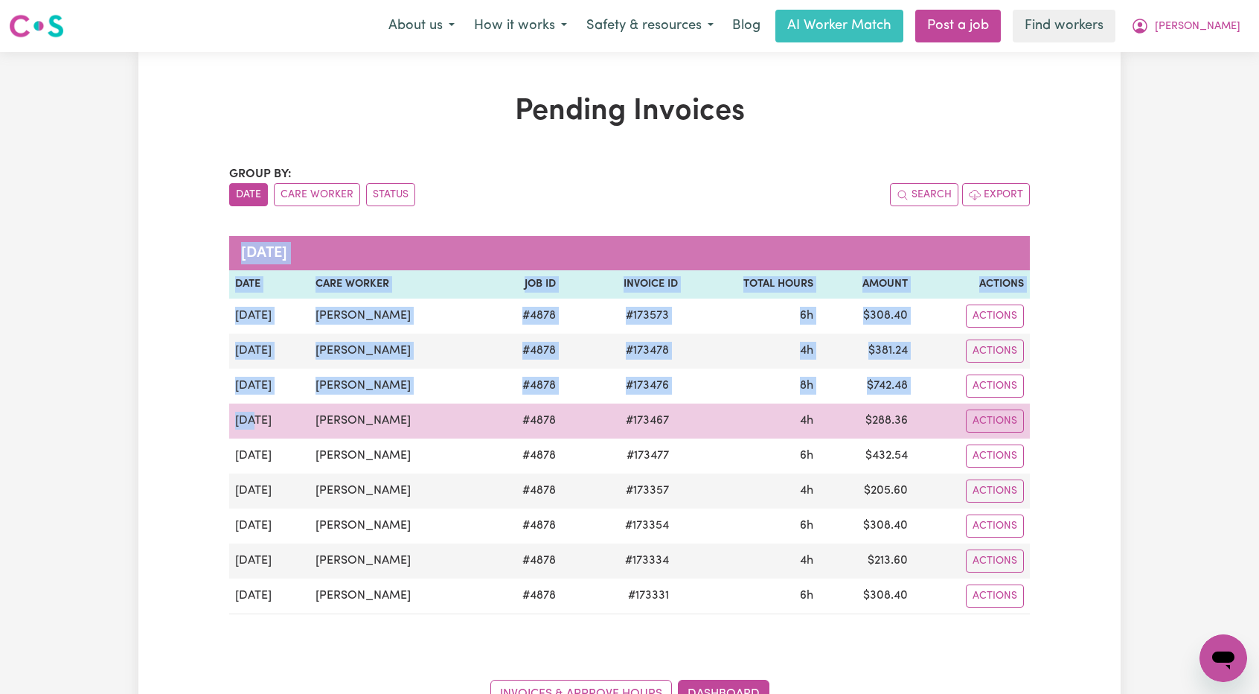
click at [307, 433] on td "[DATE]" at bounding box center [269, 420] width 80 height 35
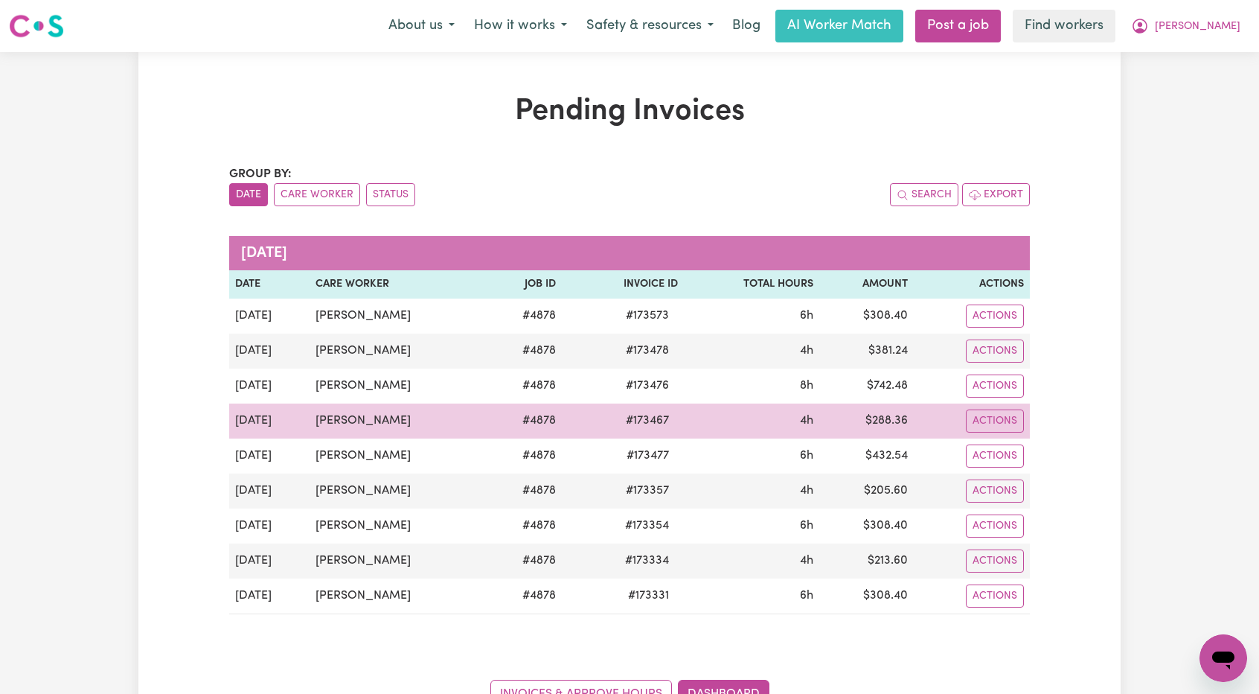
click at [232, 403] on td "[DATE]" at bounding box center [269, 420] width 80 height 35
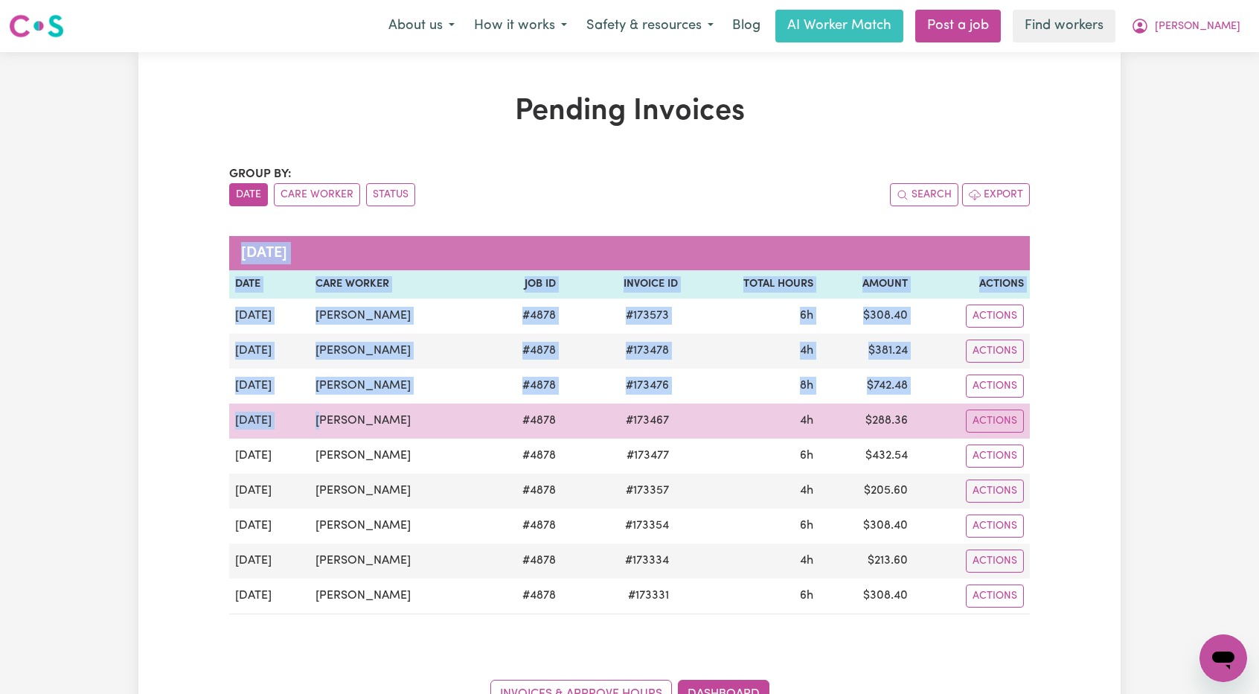
drag, startPoint x: 202, startPoint y: 381, endPoint x: 329, endPoint y: 419, distance: 132.1
click at [326, 417] on div "Pending Invoices Group by: Date Care Worker Status Search Export [DATE] Date Ca…" at bounding box center [629, 401] width 982 height 614
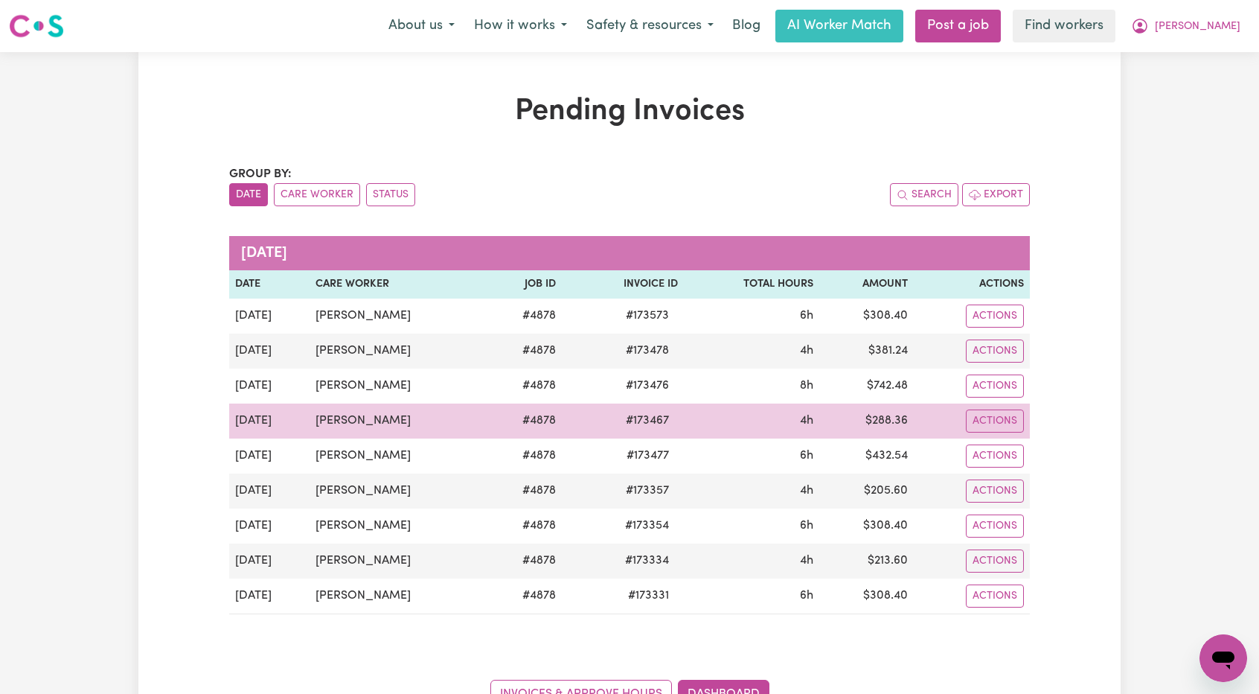
drag, startPoint x: 345, startPoint y: 419, endPoint x: 429, endPoint y: 429, distance: 84.7
click at [346, 419] on td "[PERSON_NAME]" at bounding box center [398, 420] width 177 height 35
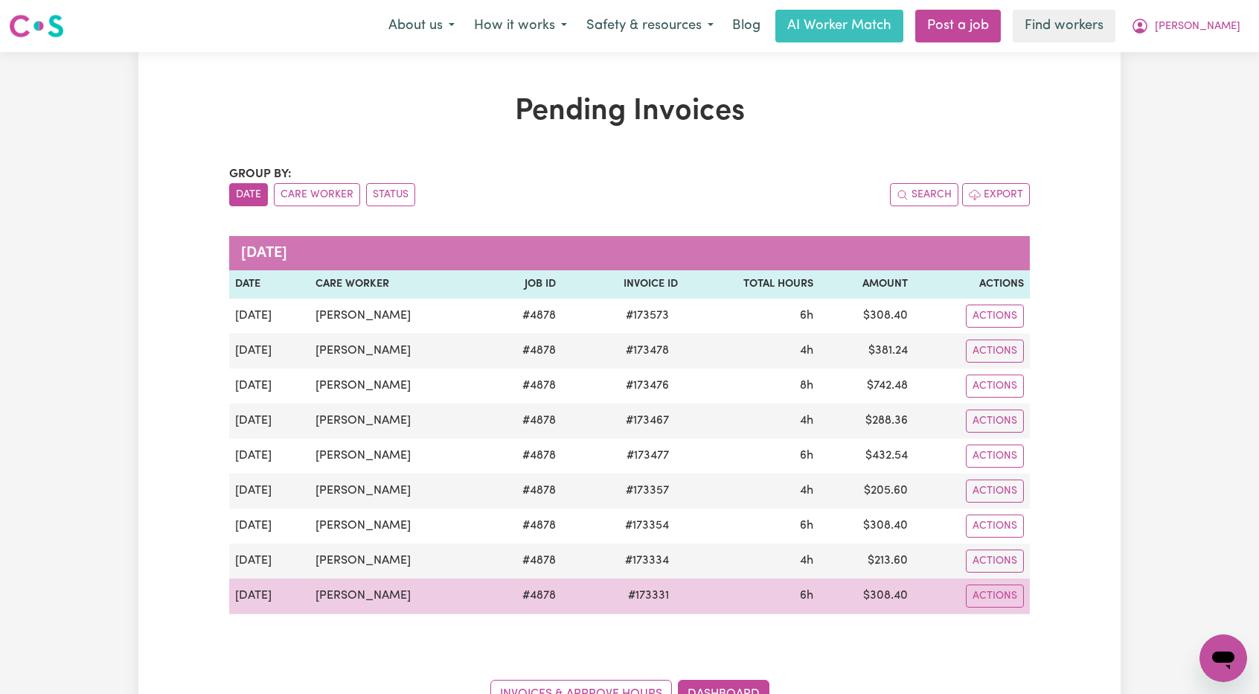
click at [912, 586] on td "$ 308.40" at bounding box center [866, 596] width 95 height 36
click at [923, 587] on td "Actions" at bounding box center [972, 596] width 116 height 36
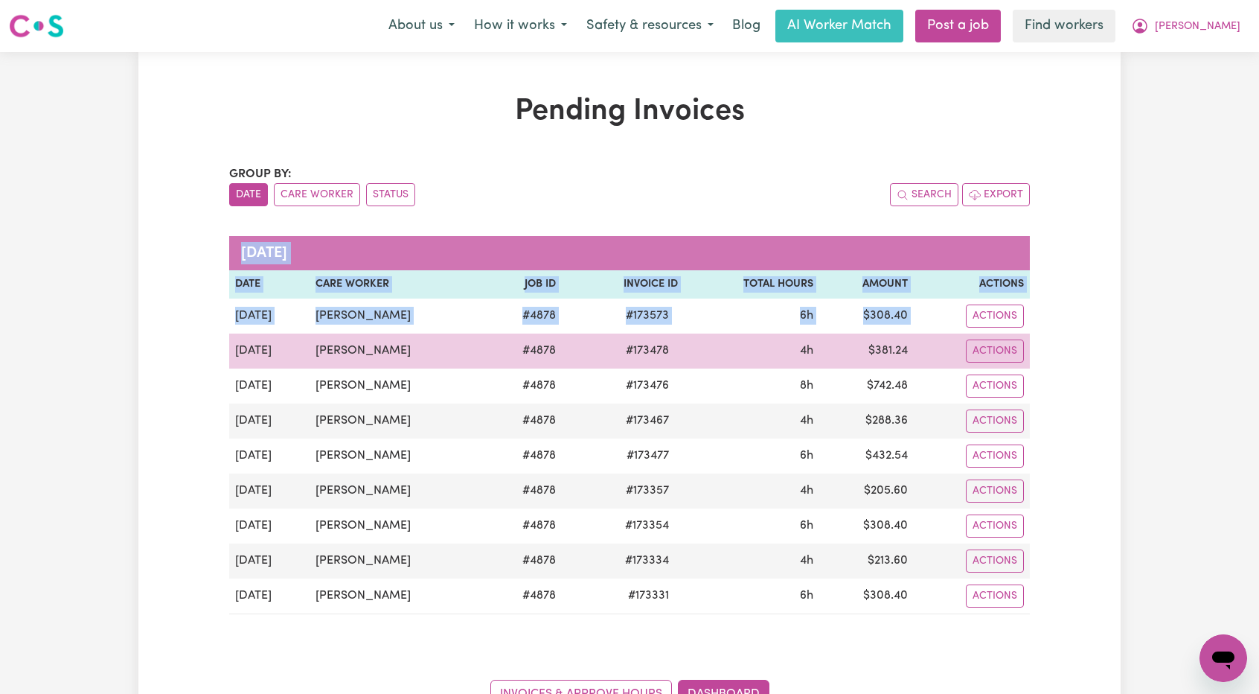
drag, startPoint x: 938, startPoint y: 601, endPoint x: 237, endPoint y: 358, distance: 741.1
click at [237, 358] on tbody "[DATE] [PERSON_NAME] # 4878 # 173573 6h $ 308.40 Actions [DATE] [PERSON_NAME] #…" at bounding box center [629, 456] width 801 height 316
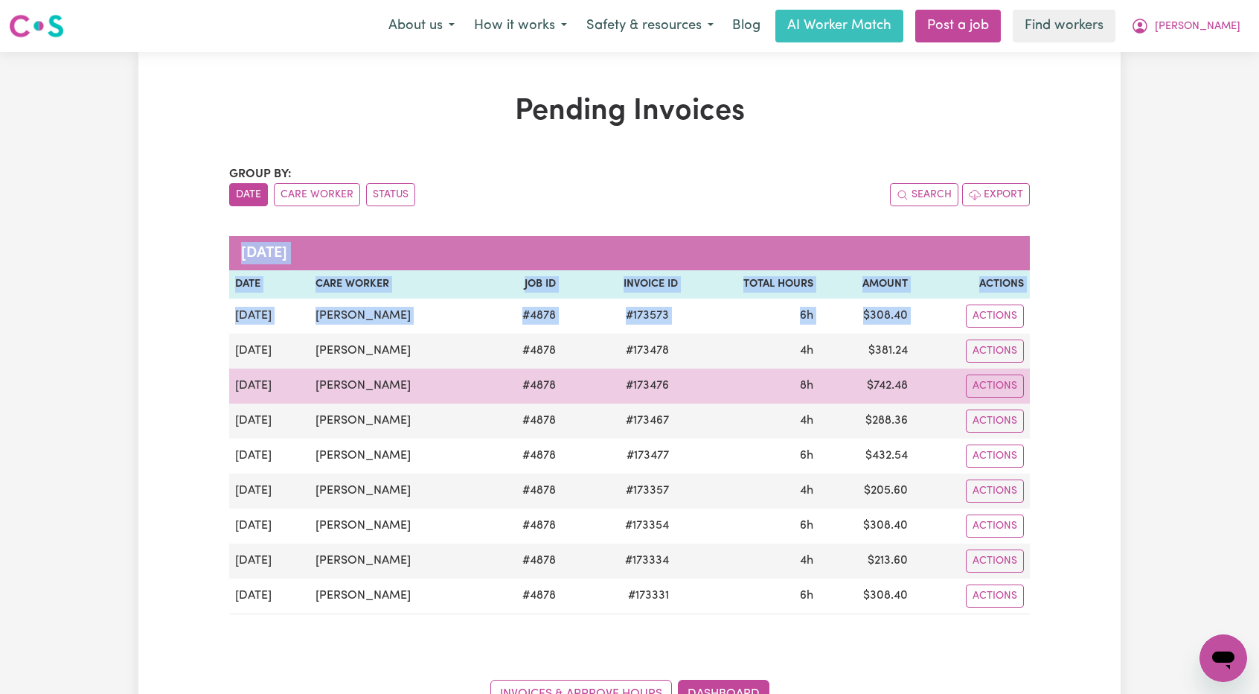
click at [304, 386] on td "[DATE]" at bounding box center [269, 385] width 80 height 35
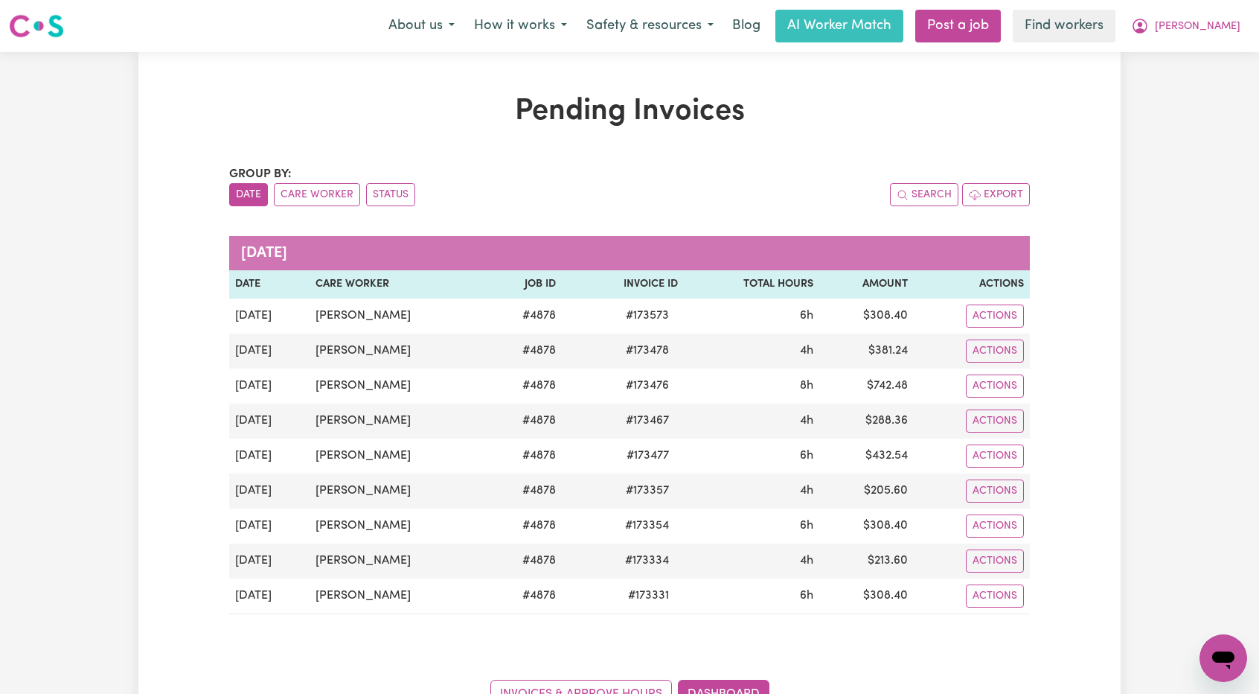
click at [948, 618] on div "Group by: Date Care Worker Status Search Export [DATE] Date Care Worker Job ID …" at bounding box center [629, 436] width 801 height 542
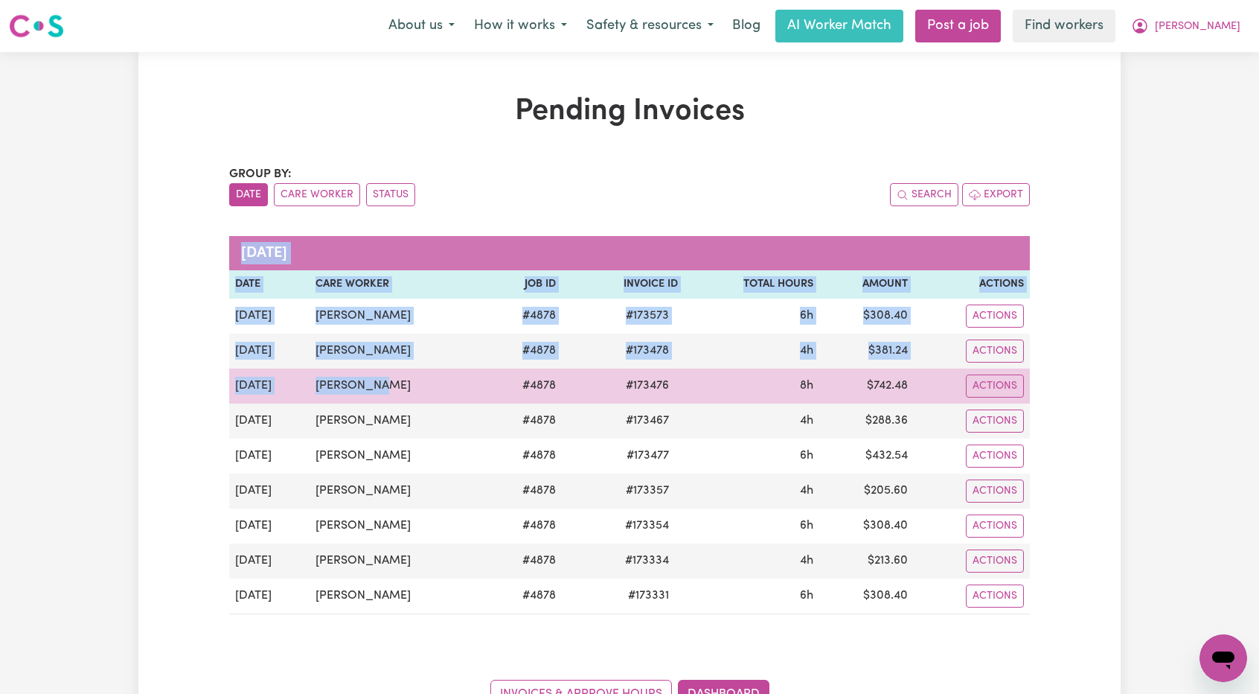
drag, startPoint x: 903, startPoint y: 583, endPoint x: 358, endPoint y: 389, distance: 578.7
click at [368, 391] on tbody "[DATE] [PERSON_NAME] # 4878 # 173573 6h $ 308.40 Actions [DATE] [PERSON_NAME] #…" at bounding box center [629, 456] width 801 height 316
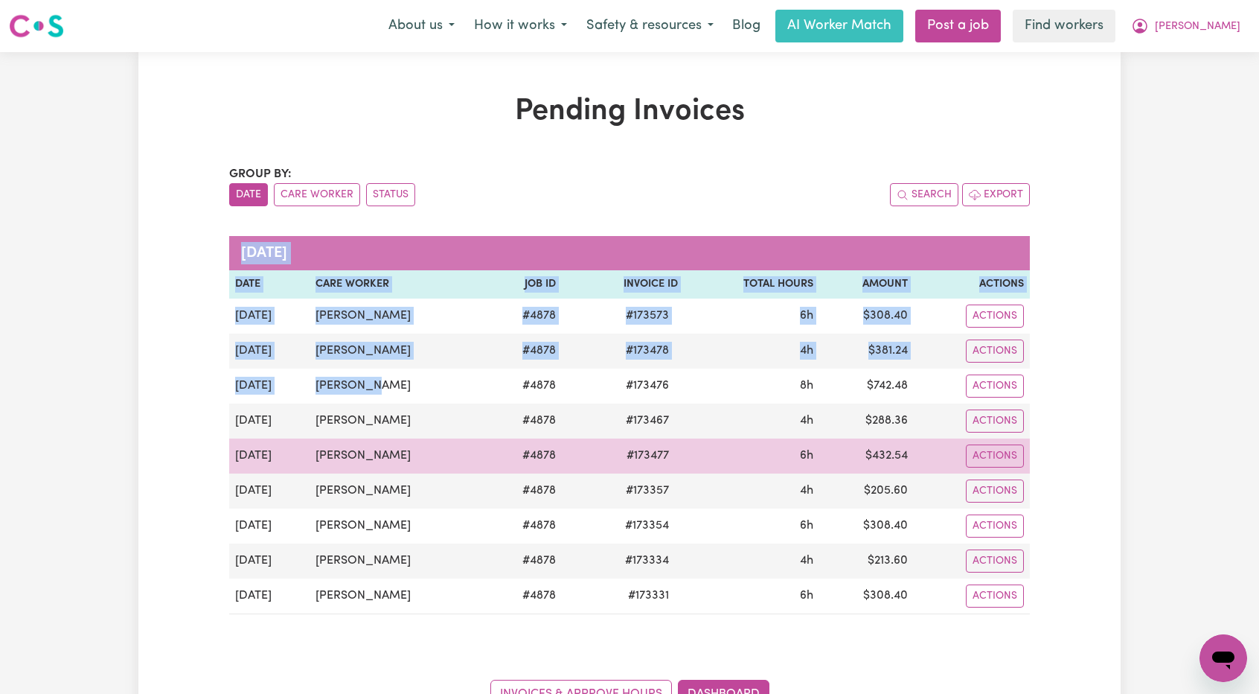
click at [487, 453] on td "[PERSON_NAME]" at bounding box center [398, 455] width 177 height 35
